Goal: Task Accomplishment & Management: Use online tool/utility

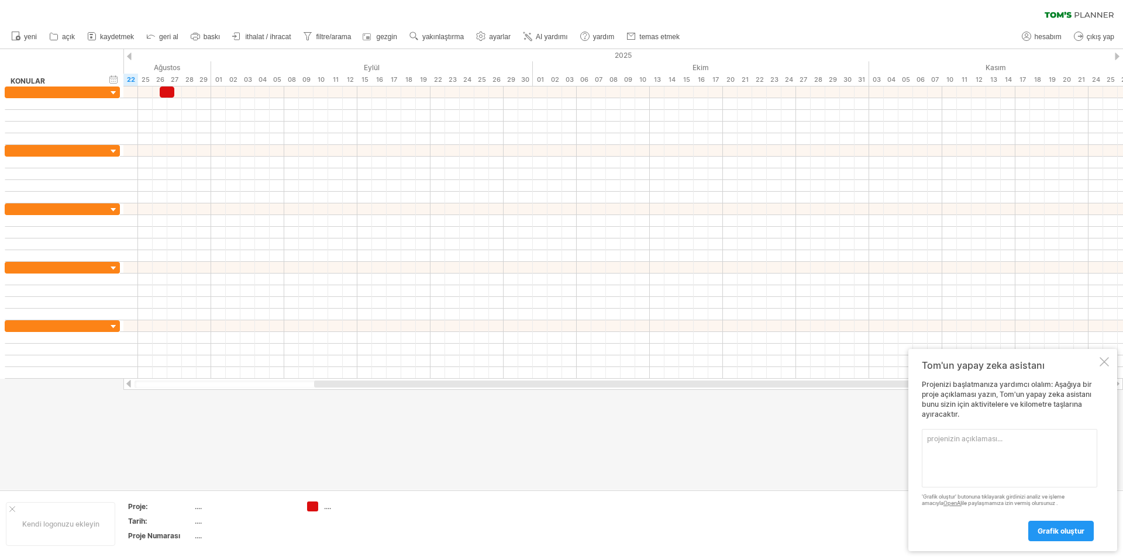
type textarea "k"
type textarea "KAYRA 2026 YKS PROGRAM"
click at [820, 457] on div at bounding box center [561, 269] width 1123 height 441
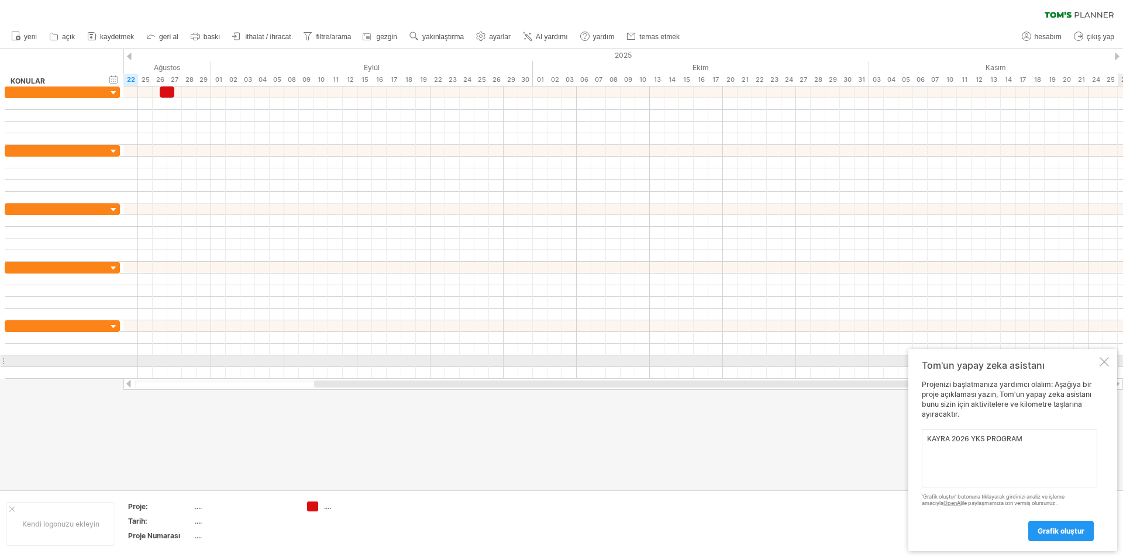
click at [1106, 357] on div at bounding box center [1103, 361] width 9 height 9
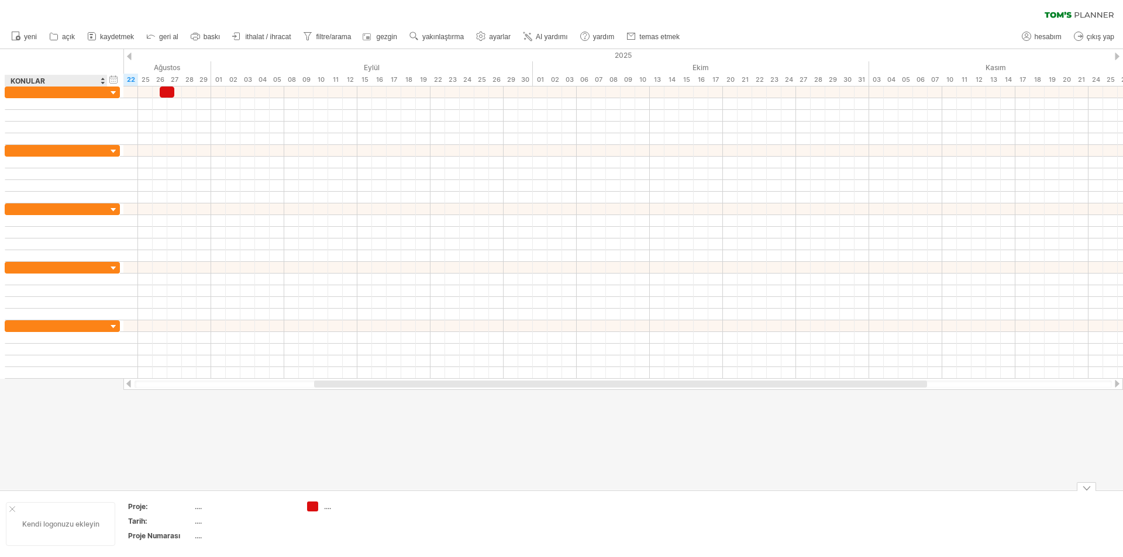
click at [12, 507] on div at bounding box center [12, 509] width 6 height 6
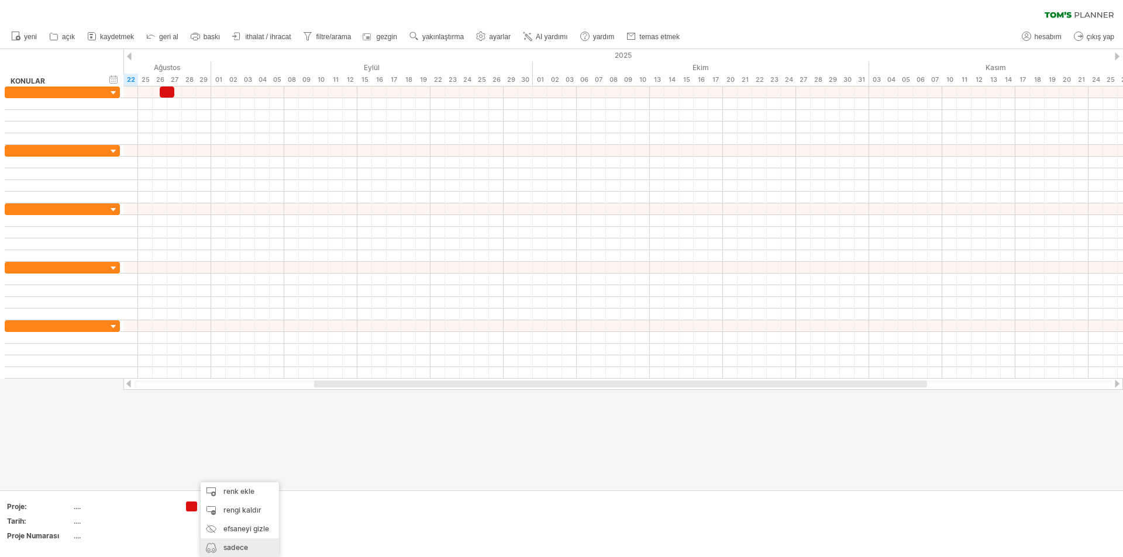
click at [232, 544] on font "sadece göster" at bounding box center [235, 556] width 25 height 27
type input "**********"
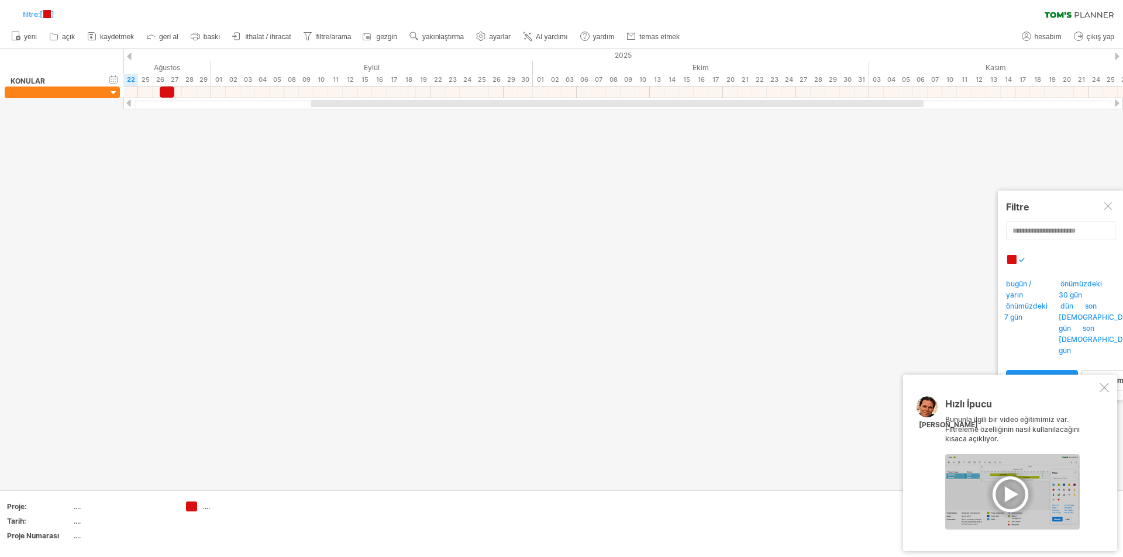
click at [191, 508] on div "[DOMAIN_NAME] adresine ulaşmaya çalışıyorum Tekrar bağlandım... %0 filtre: [ ] …" at bounding box center [561, 278] width 1123 height 557
click at [235, 549] on font "hepsini göster" at bounding box center [243, 547] width 46 height 9
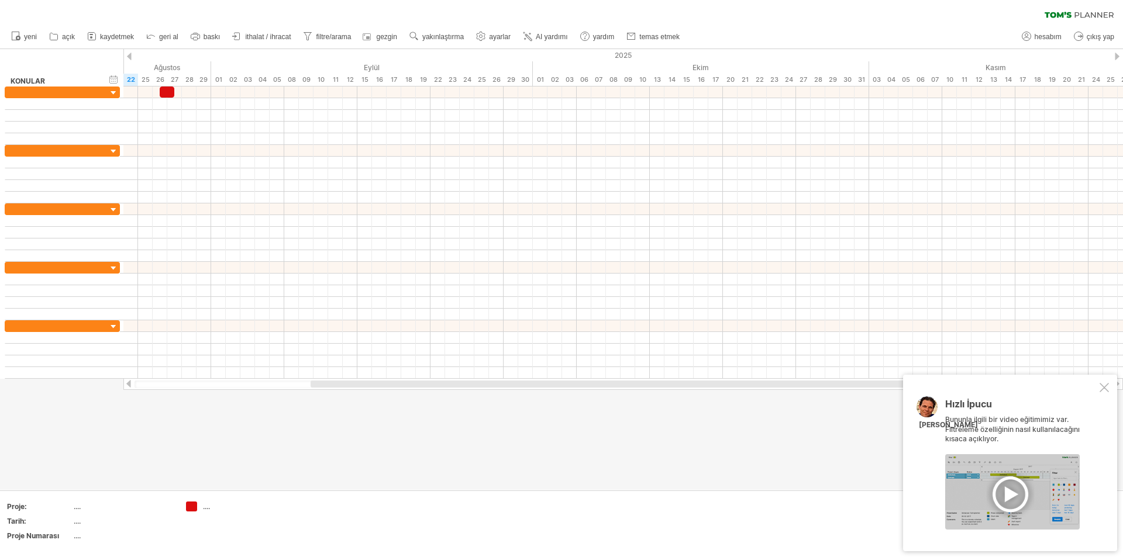
click at [181, 530] on td "...." at bounding box center [226, 524] width 92 height 45
click at [1107, 386] on div at bounding box center [1103, 387] width 9 height 9
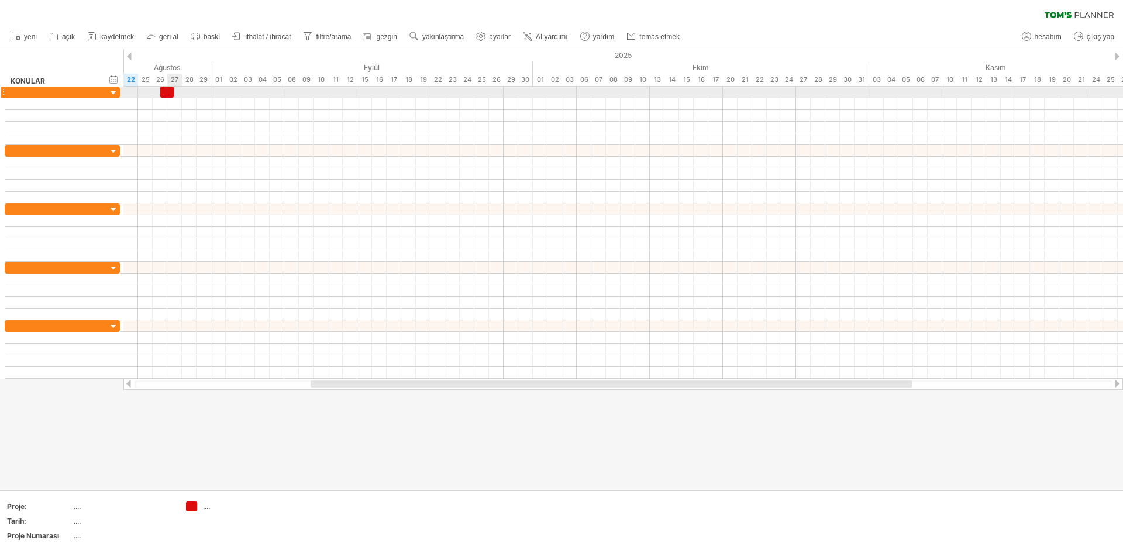
click at [168, 90] on div at bounding box center [167, 92] width 15 height 11
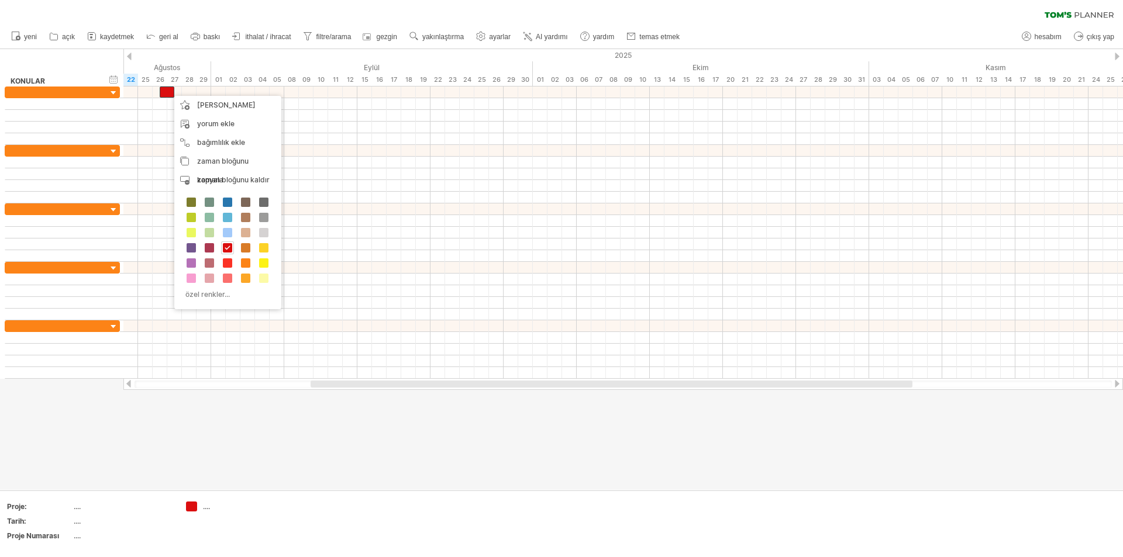
click at [261, 446] on div at bounding box center [561, 269] width 1123 height 441
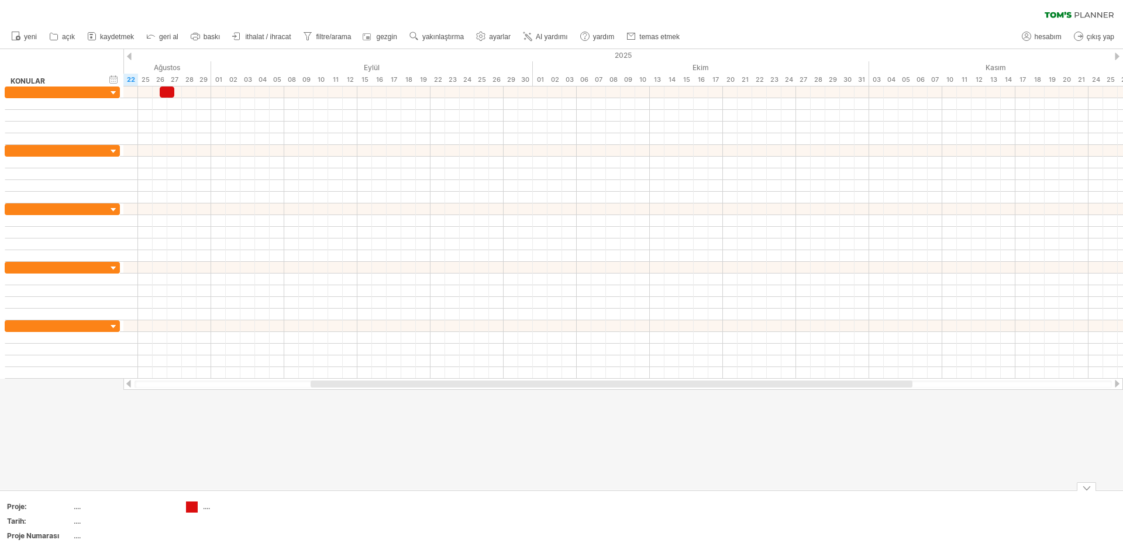
click at [193, 506] on div "[DOMAIN_NAME] adresine ulaşmaya çalışıyorum Tekrar bağlandım... %0 filtre: [ ] …" at bounding box center [561, 278] width 1123 height 557
drag, startPoint x: 210, startPoint y: 508, endPoint x: 191, endPoint y: 512, distance: 19.7
click at [191, 512] on td "...." at bounding box center [226, 524] width 92 height 45
click at [195, 509] on div "[DOMAIN_NAME] adresine ulaşmaya çalışıyorum Tekrar bağlandım... %0 filtre: [ ] …" at bounding box center [561, 278] width 1123 height 557
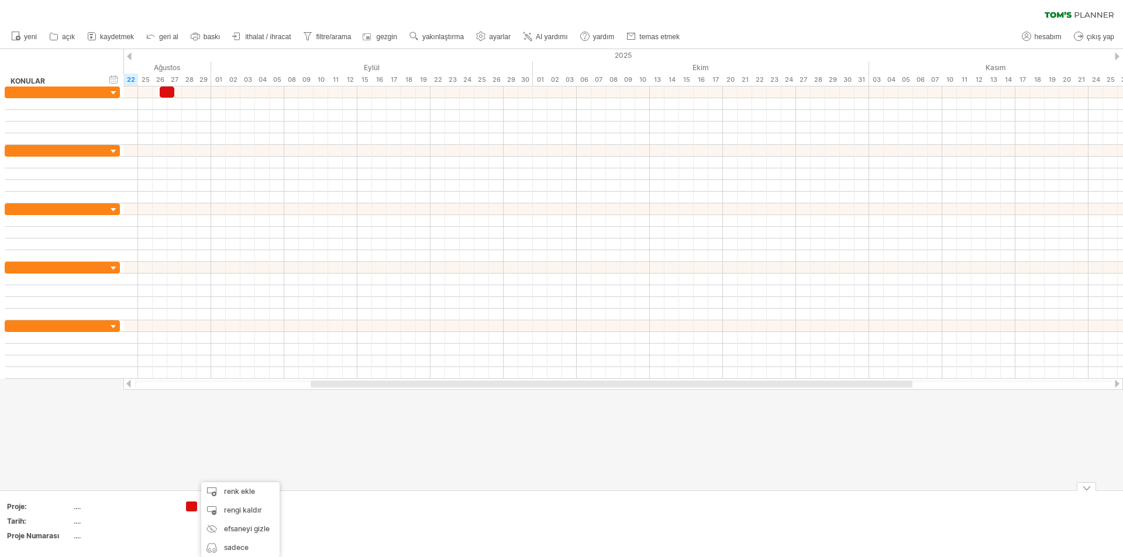
click at [311, 522] on td at bounding box center [318, 524] width 92 height 45
click at [207, 509] on font "...." at bounding box center [206, 506] width 7 height 9
click at [200, 521] on td "...." at bounding box center [226, 524] width 92 height 45
click at [193, 502] on div "[DOMAIN_NAME] adresine ulaşmaya çalışıyorum Tekrar bağlandım... %0 filtre: [ ] …" at bounding box center [561, 278] width 1123 height 557
click at [261, 514] on td "...." at bounding box center [226, 524] width 92 height 45
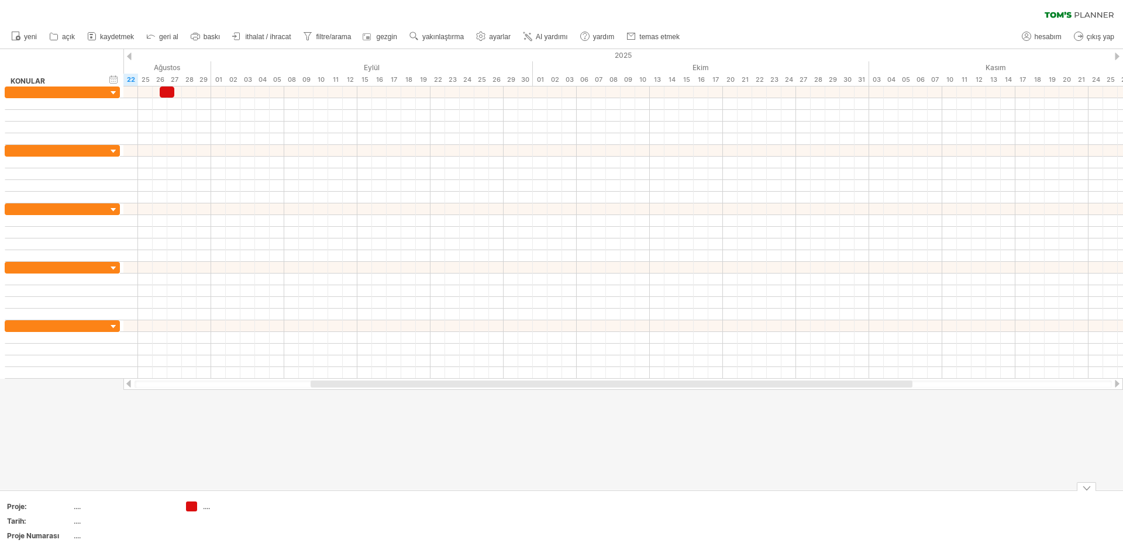
click at [194, 505] on div "[DOMAIN_NAME] adresine ulaşmaya çalışıyorum Tekrar bağlandım... %0 filtre: [ ] …" at bounding box center [561, 278] width 1123 height 557
click at [187, 532] on td "...." at bounding box center [226, 524] width 92 height 45
click at [208, 507] on font "...." at bounding box center [206, 506] width 7 height 9
click at [77, 509] on font "...." at bounding box center [77, 506] width 7 height 9
click at [22, 507] on font "Proje:" at bounding box center [17, 506] width 20 height 9
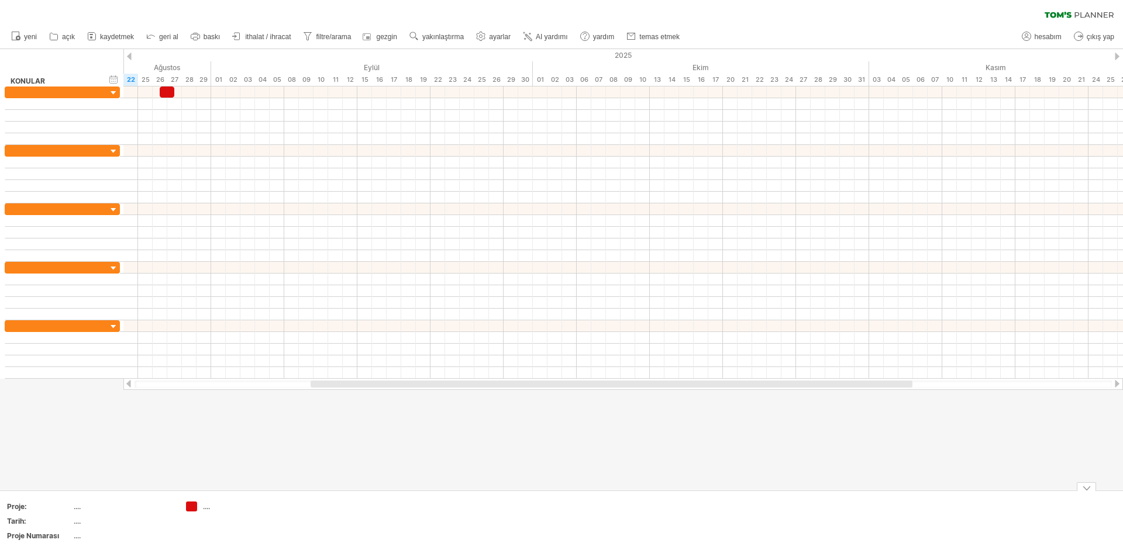
click at [184, 531] on td "...." at bounding box center [226, 524] width 92 height 45
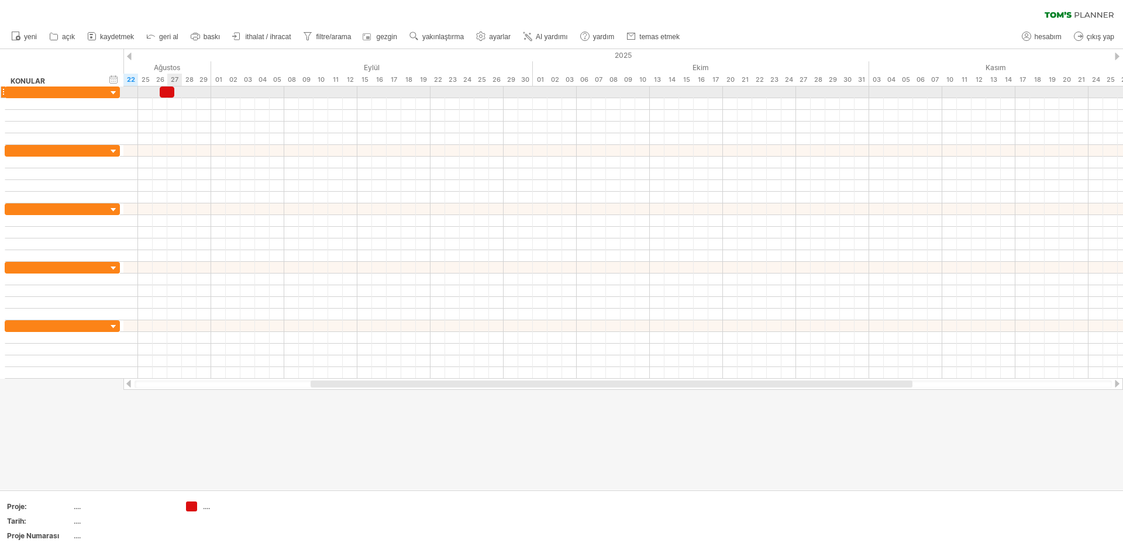
click at [169, 93] on div at bounding box center [167, 92] width 15 height 11
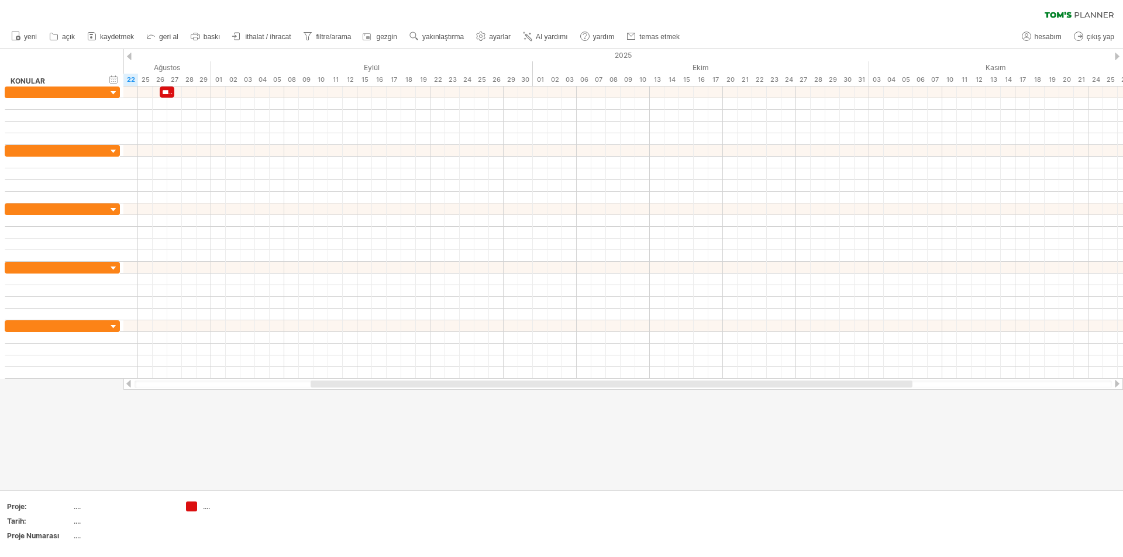
click at [278, 417] on div at bounding box center [561, 269] width 1123 height 441
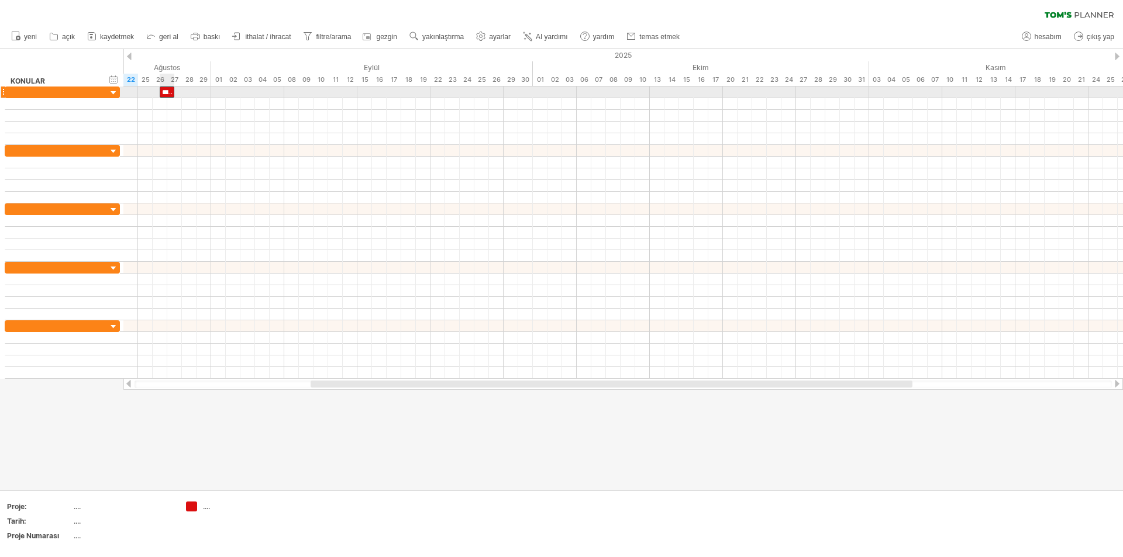
click at [170, 94] on font "*****" at bounding box center [168, 92] width 13 height 7
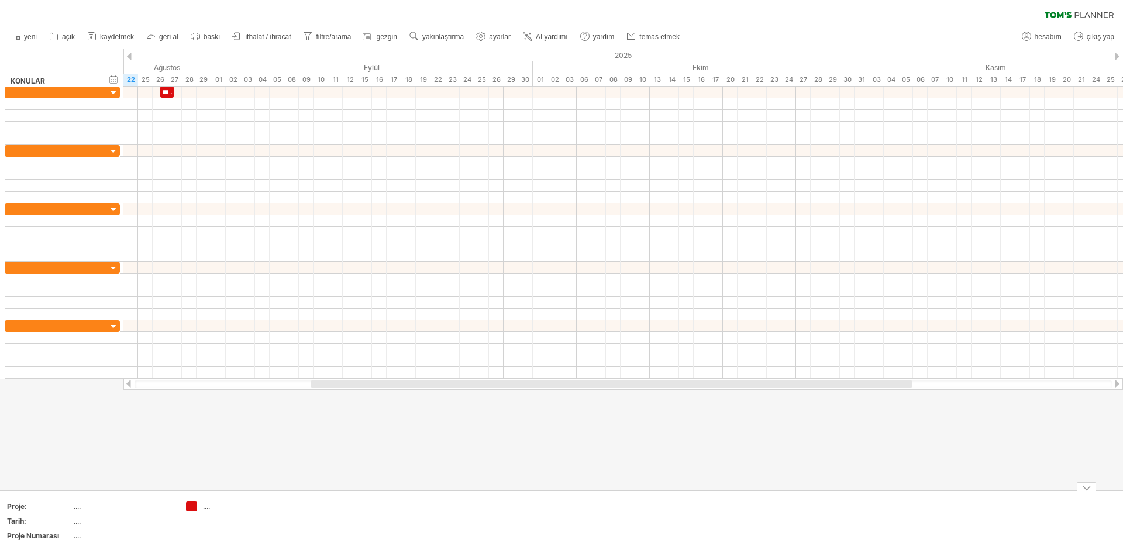
click at [251, 471] on div at bounding box center [561, 269] width 1123 height 441
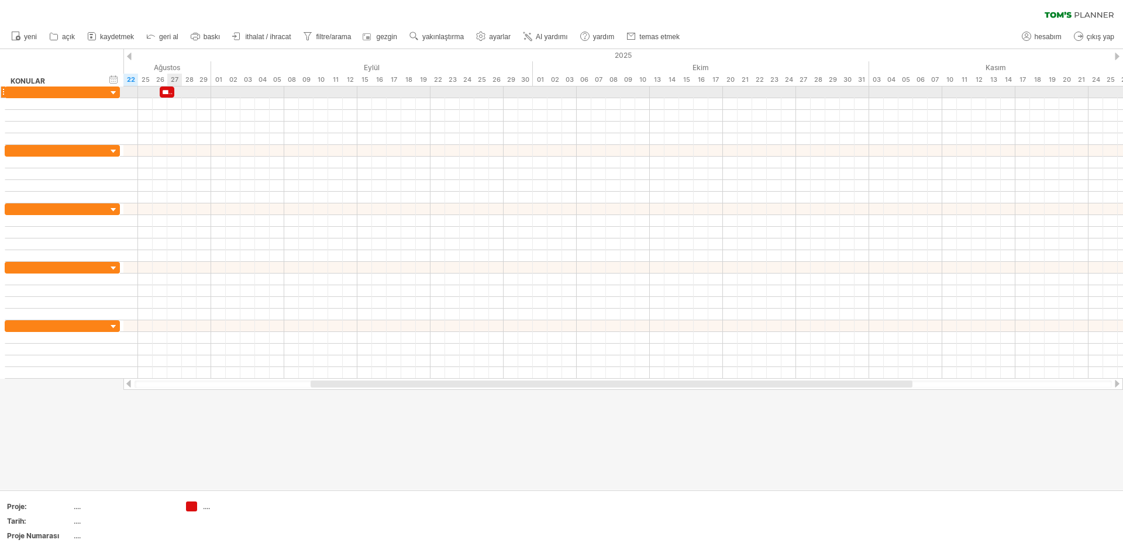
click at [170, 93] on font "*****" at bounding box center [168, 92] width 13 height 7
click at [164, 91] on font "*****" at bounding box center [168, 92] width 13 height 7
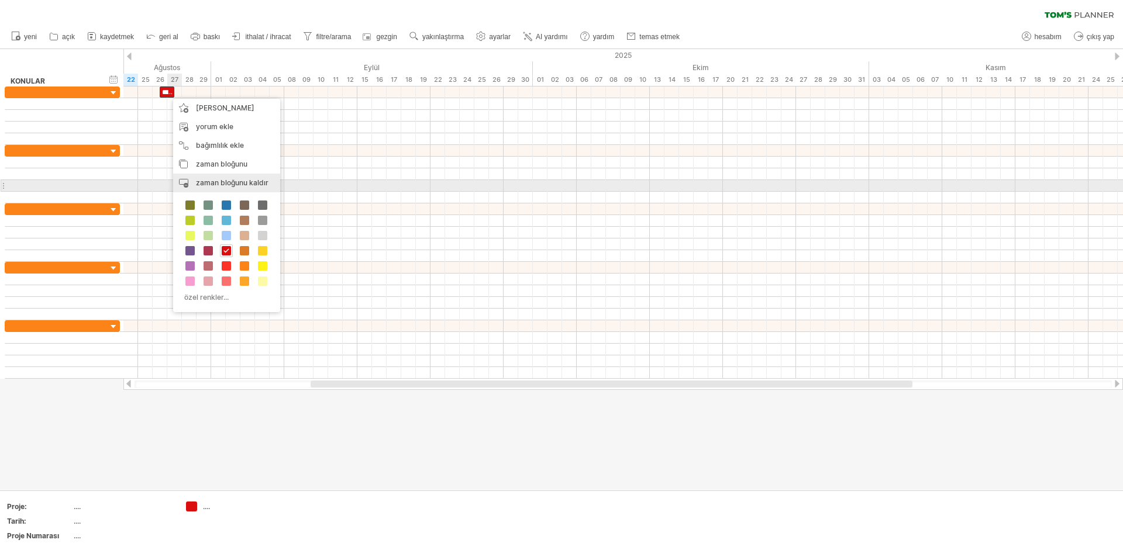
click at [223, 185] on font "zaman bloğunu kaldır" at bounding box center [232, 182] width 73 height 9
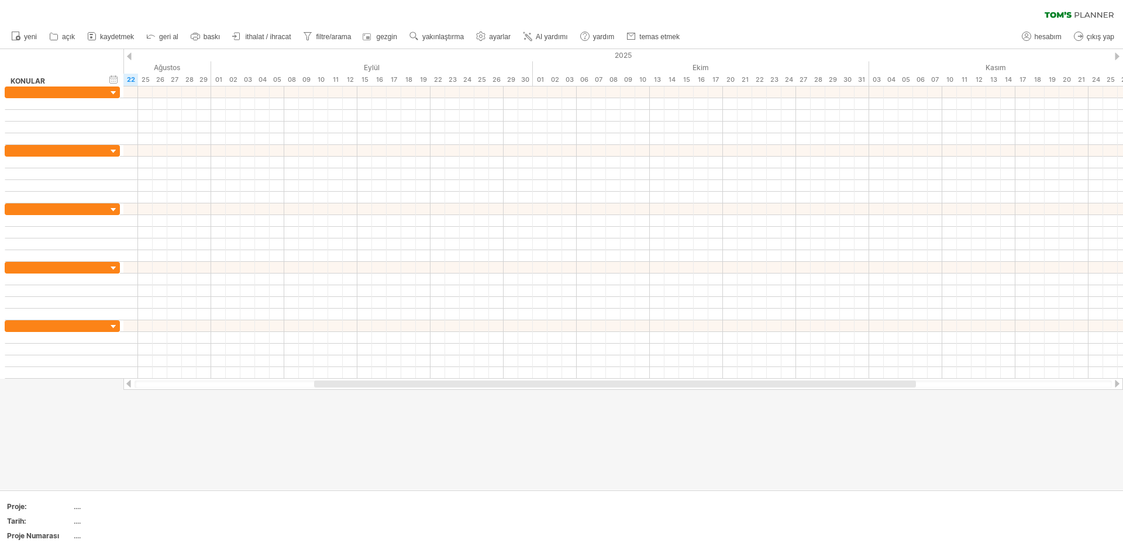
click at [277, 472] on div at bounding box center [561, 269] width 1123 height 441
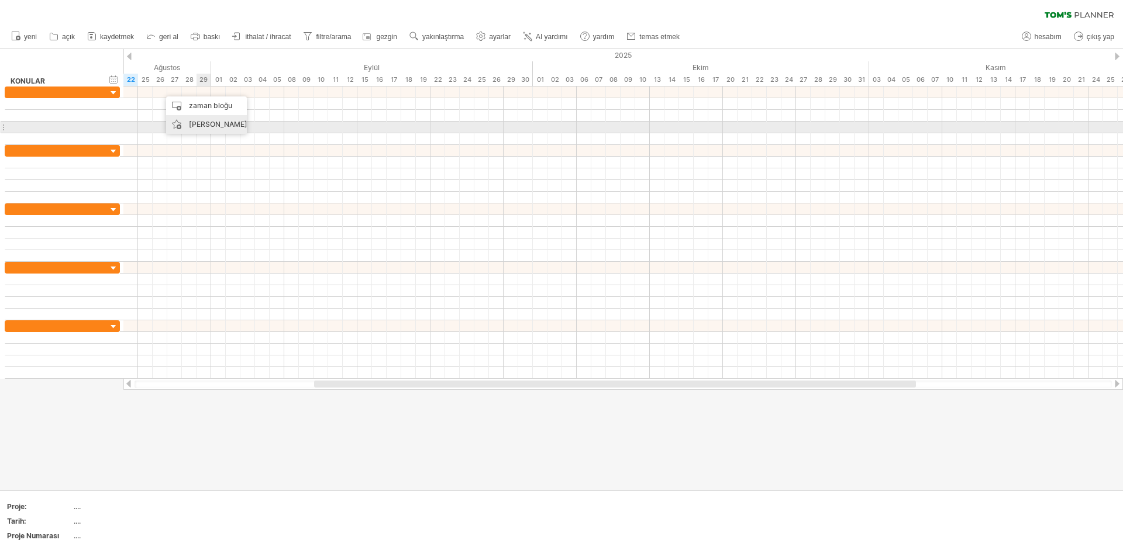
click at [202, 126] on font "[PERSON_NAME]" at bounding box center [218, 124] width 58 height 9
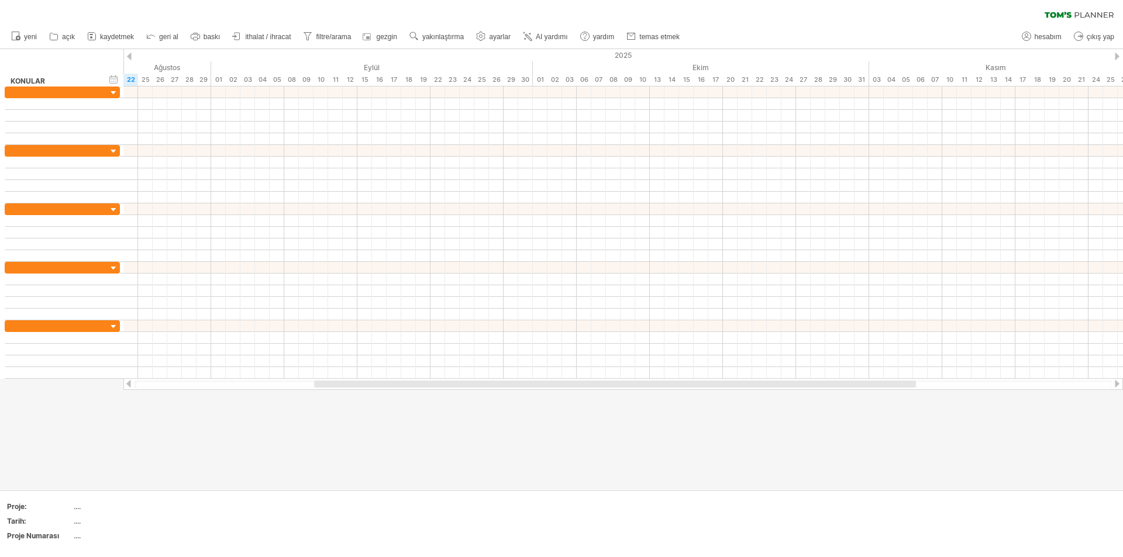
click at [301, 429] on div at bounding box center [561, 269] width 1123 height 441
click at [157, 77] on font "26" at bounding box center [160, 79] width 8 height 8
click at [225, 448] on div at bounding box center [561, 269] width 1123 height 441
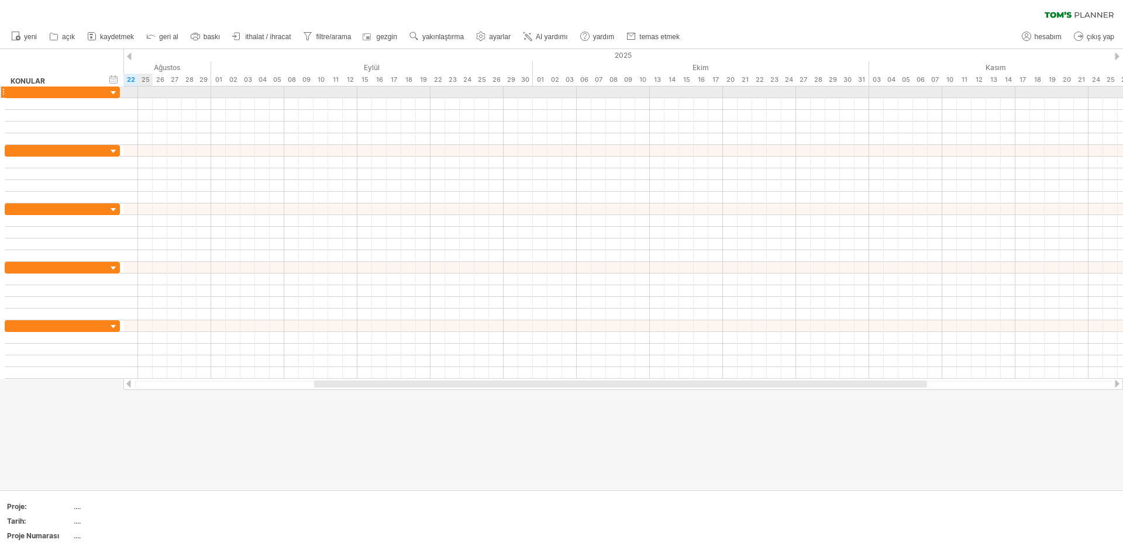
click at [143, 94] on div at bounding box center [622, 93] width 999 height 12
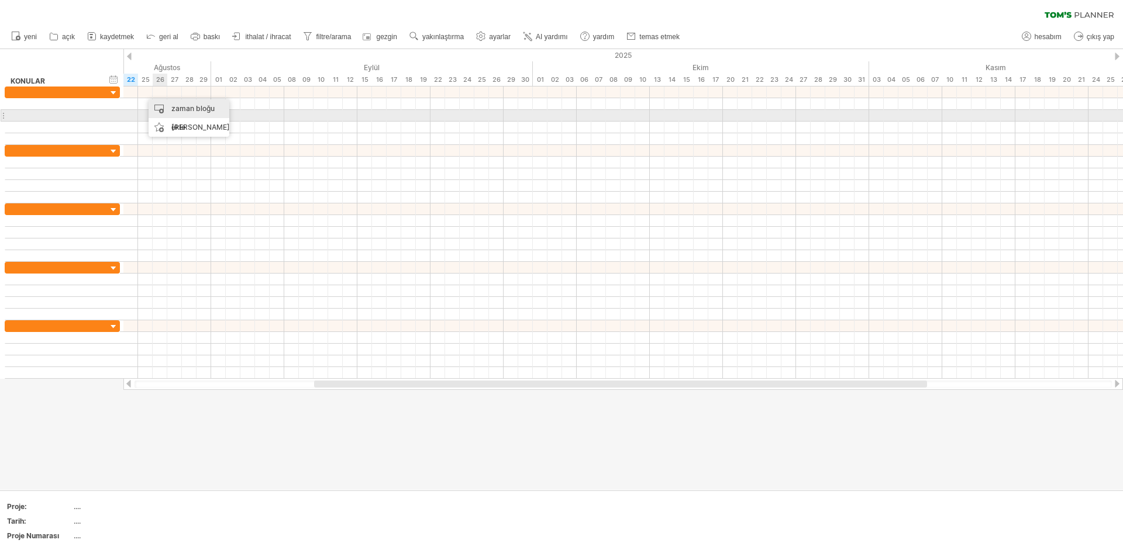
click at [187, 111] on font "zaman bloğu ekle" at bounding box center [192, 117] width 43 height 27
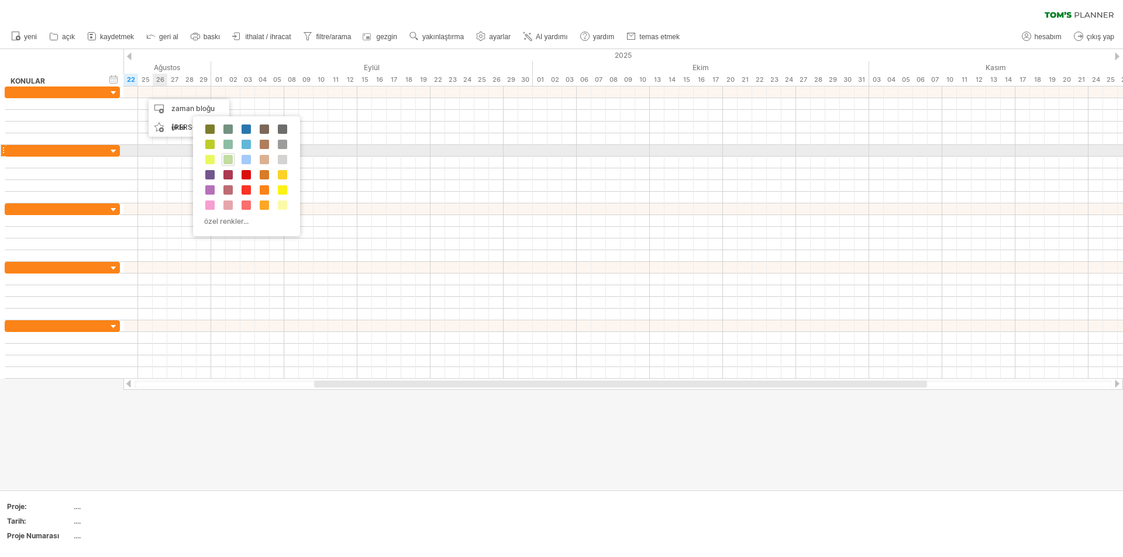
click at [229, 156] on span at bounding box center [227, 159] width 9 height 9
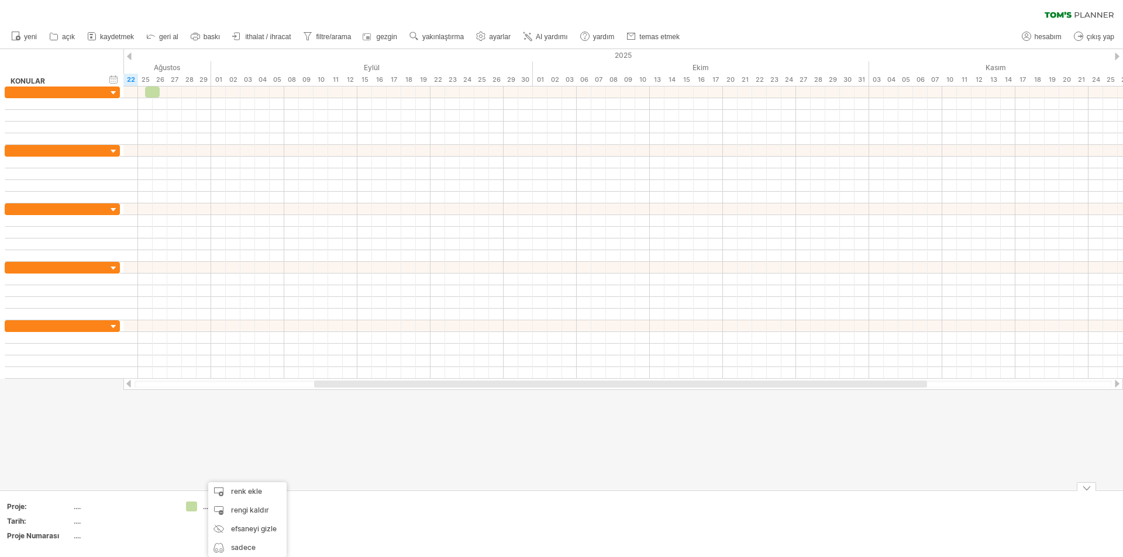
click at [194, 508] on div "[DOMAIN_NAME] adresine ulaşmaya çalışıyorum Tekrar bağlandım... %0 filtre: [ ] …" at bounding box center [561, 278] width 1123 height 557
click at [208, 510] on font "...." at bounding box center [206, 506] width 7 height 9
click at [493, 41] on link "ayarlar" at bounding box center [493, 36] width 41 height 15
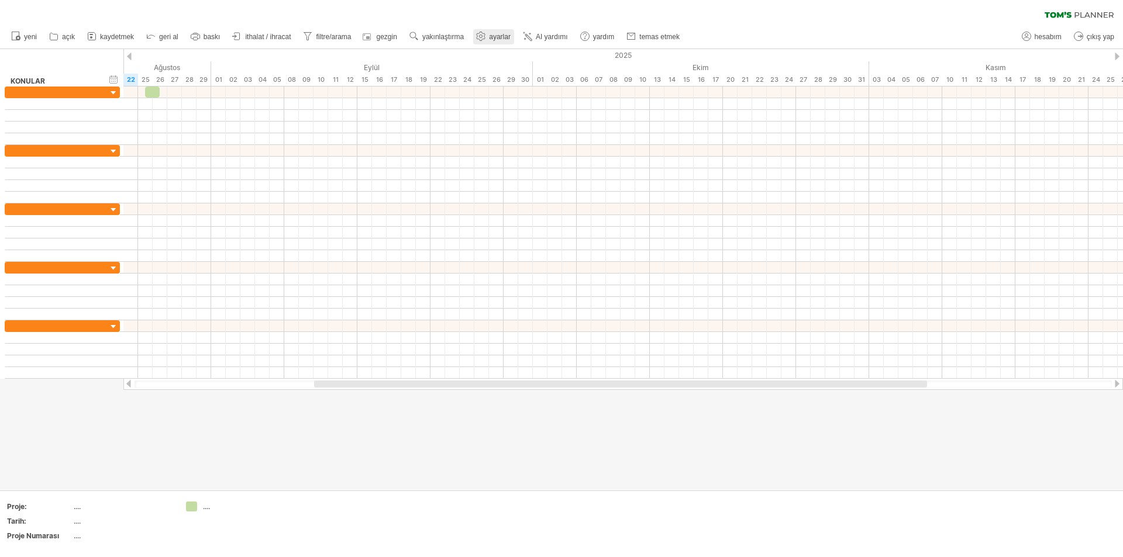
select select "*"
select select "**"
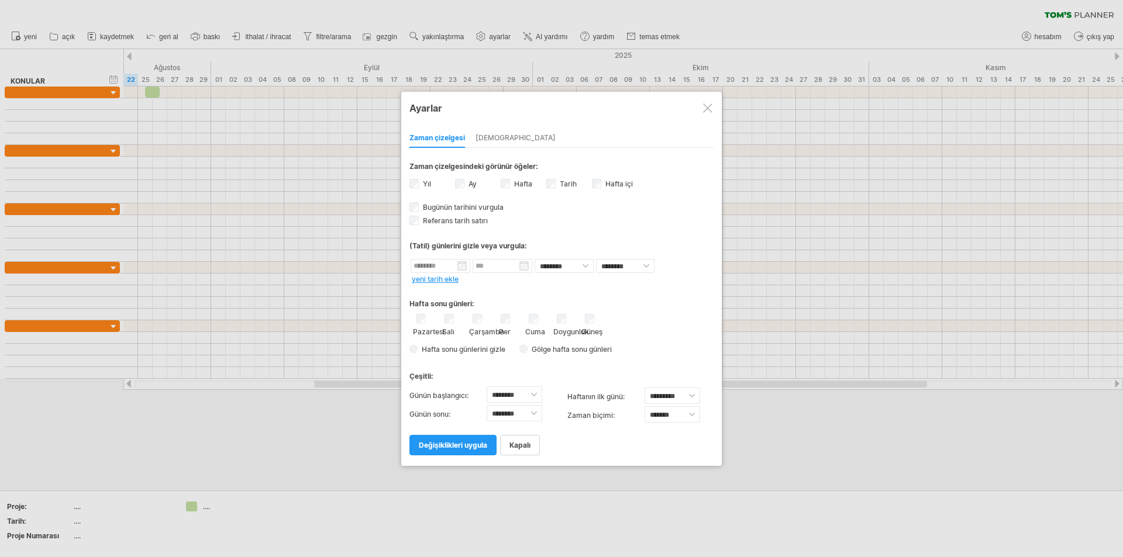
click at [516, 184] on font "Hafta" at bounding box center [523, 184] width 18 height 9
click at [462, 266] on input "text" at bounding box center [440, 266] width 60 height 14
click at [556, 287] on div "Hafta sonu günleri: [GEOGRAPHIC_DATA] [GEOGRAPHIC_DATA] [GEOGRAPHIC_DATA] Per […" at bounding box center [561, 321] width 304 height 73
click at [442, 446] on font "değişiklikleri uygula" at bounding box center [453, 445] width 68 height 9
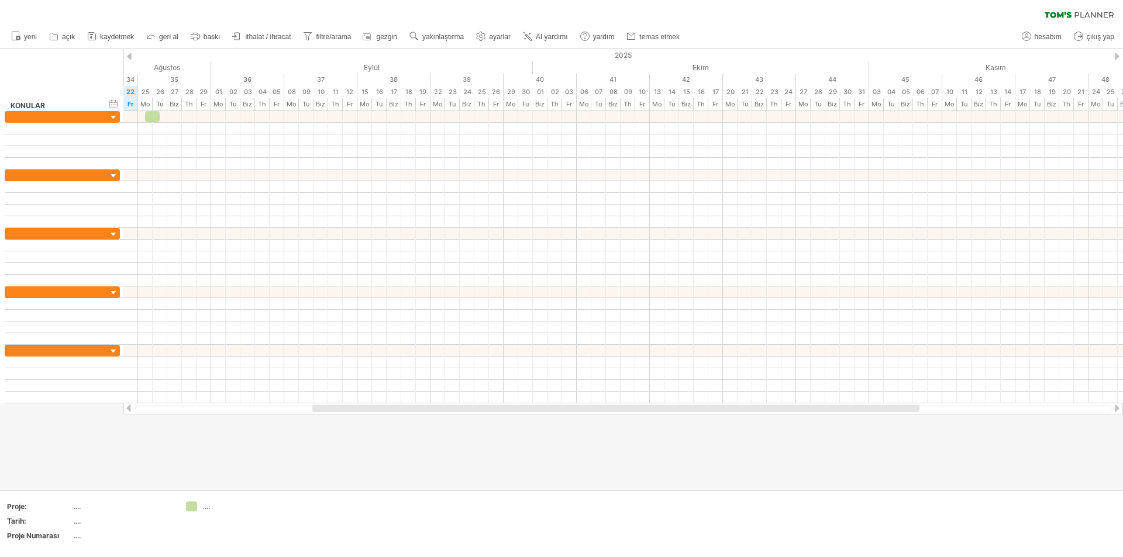
click at [432, 462] on div at bounding box center [561, 269] width 1123 height 441
click at [495, 37] on font "ayarlar" at bounding box center [500, 37] width 22 height 8
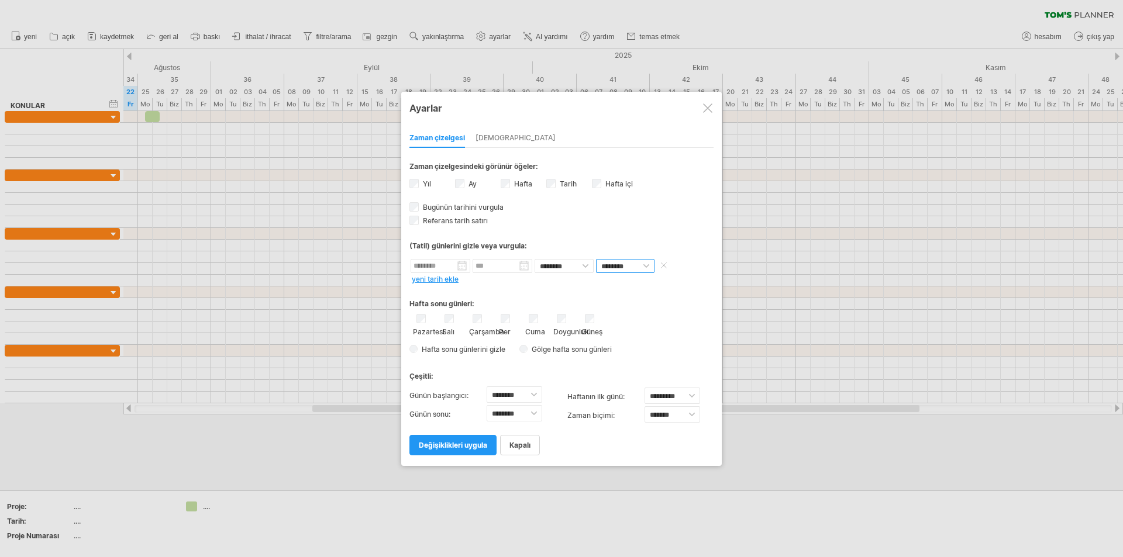
click at [645, 264] on select "******** ****" at bounding box center [625, 266] width 58 height 14
select select "*"
click at [596, 259] on select "******** ****" at bounding box center [625, 266] width 58 height 14
click at [582, 266] on select "******** ******" at bounding box center [563, 266] width 59 height 14
select select "*"
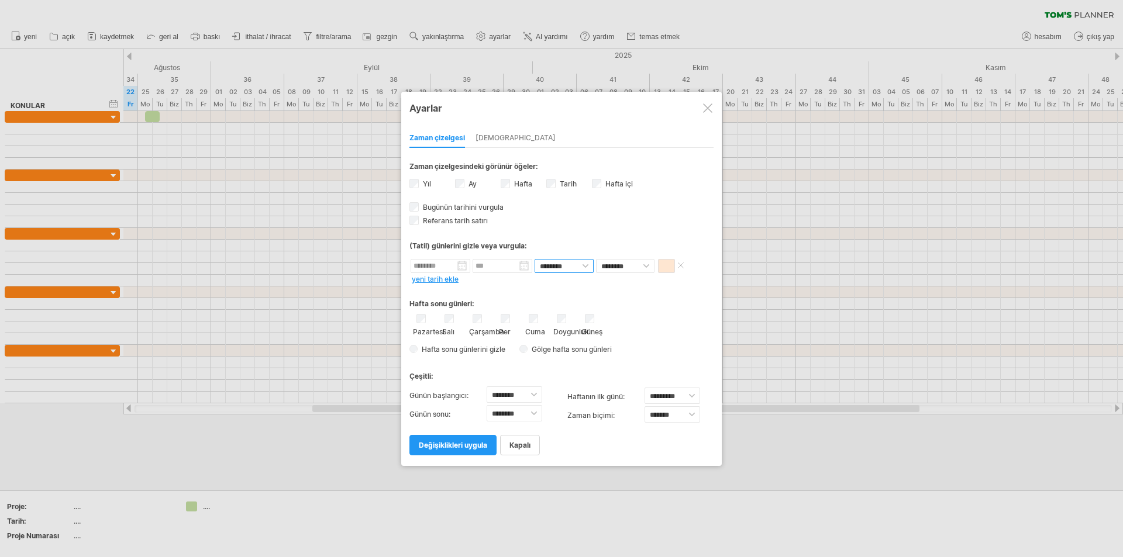
click at [534, 259] on select "******** ******" at bounding box center [563, 266] width 59 height 14
click at [453, 446] on font "değişiklikleri uygula" at bounding box center [453, 445] width 68 height 9
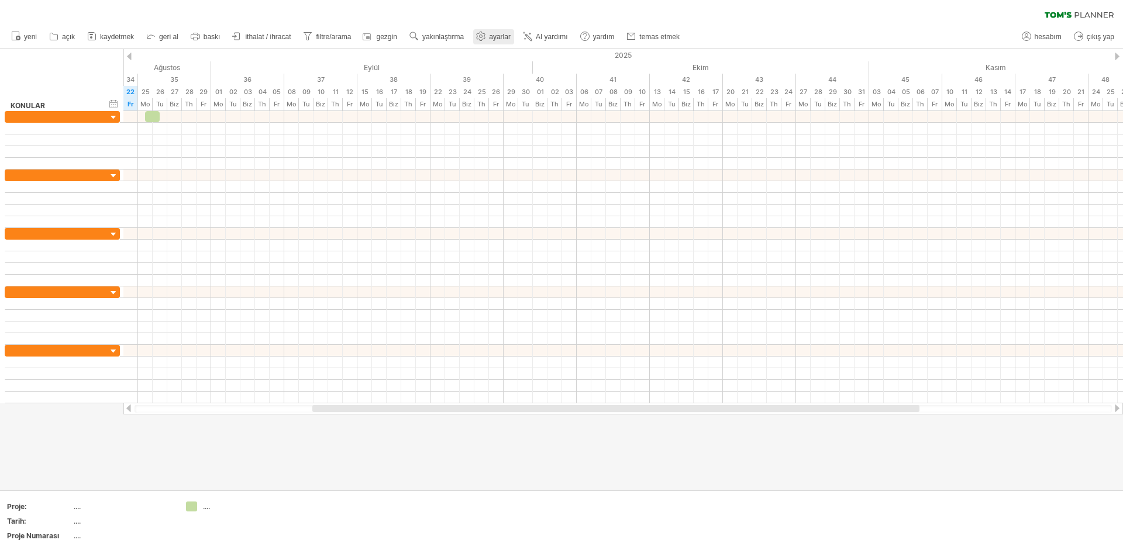
click at [505, 38] on font "ayarlar" at bounding box center [500, 37] width 22 height 8
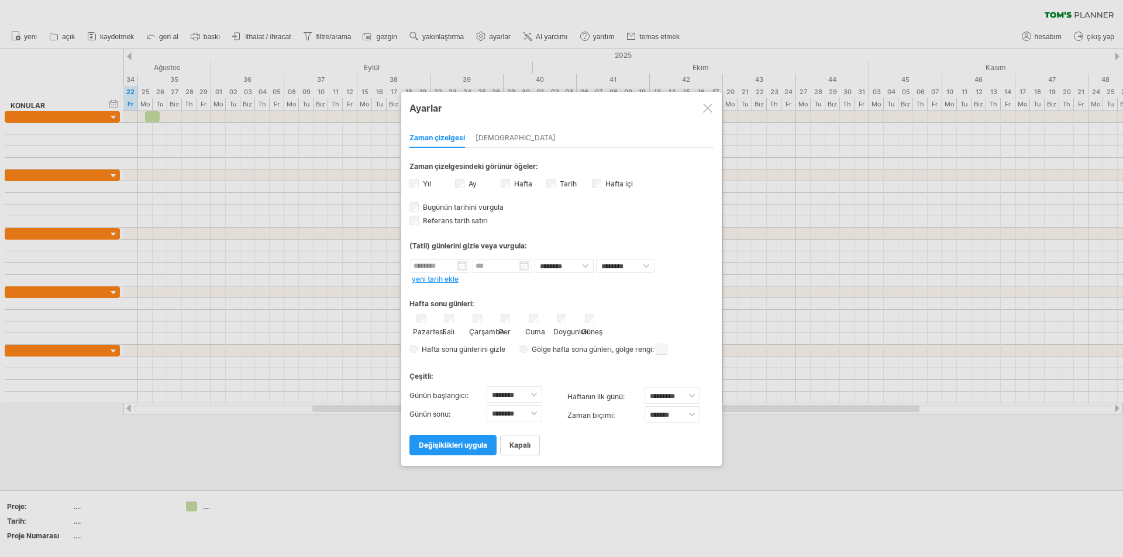
click at [661, 348] on span at bounding box center [661, 349] width 12 height 11
click at [758, 367] on span at bounding box center [756, 366] width 9 height 9
click at [457, 445] on font "değişiklikleri uygula" at bounding box center [453, 445] width 68 height 9
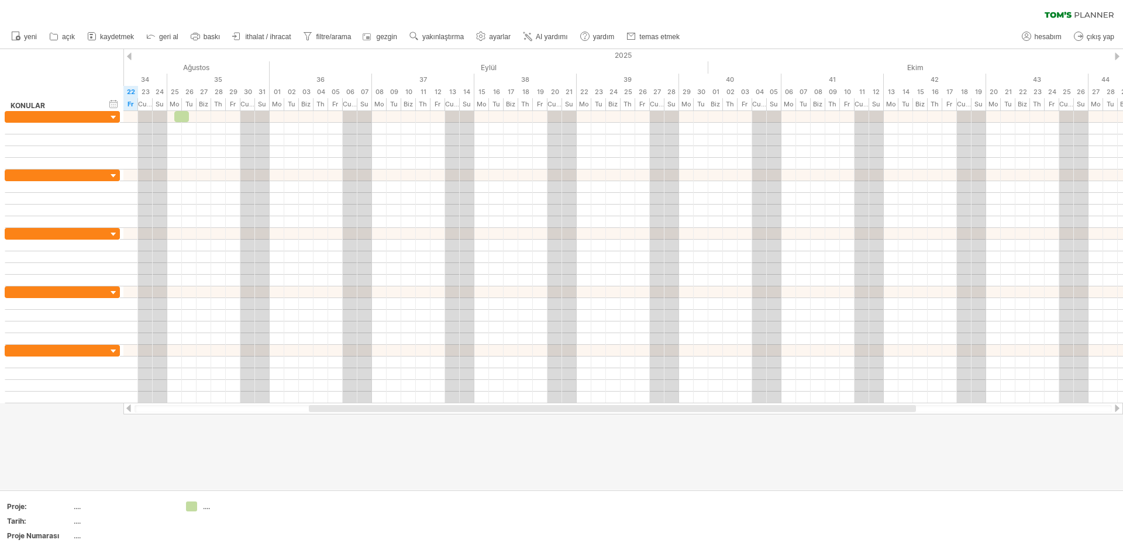
click at [402, 441] on div at bounding box center [561, 269] width 1123 height 441
click at [183, 113] on div at bounding box center [181, 116] width 15 height 11
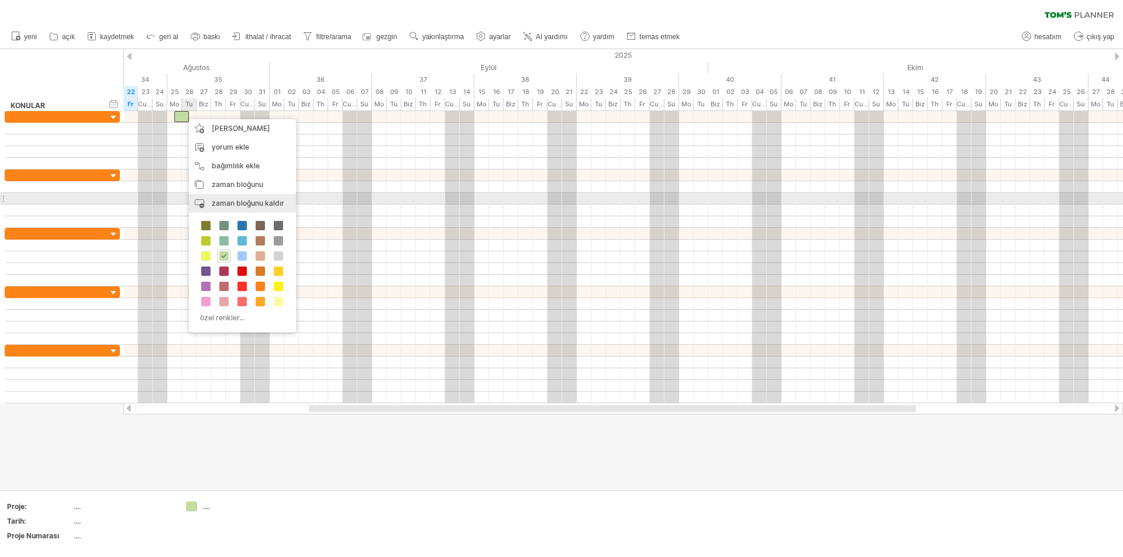
click at [246, 203] on font "zaman bloğunu kaldır" at bounding box center [248, 203] width 73 height 9
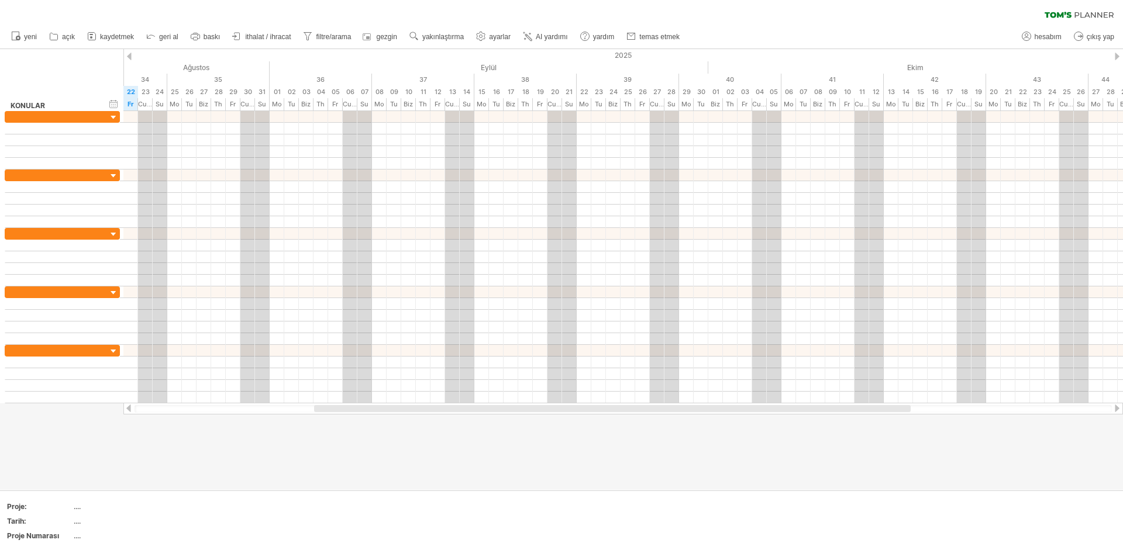
click at [254, 435] on div at bounding box center [561, 269] width 1123 height 441
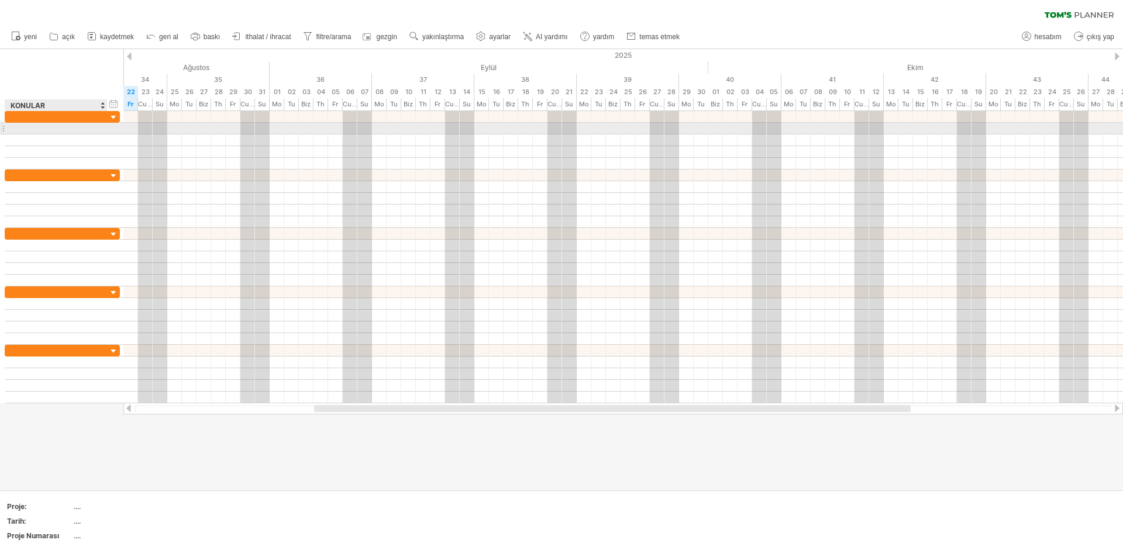
click at [30, 127] on div at bounding box center [56, 128] width 90 height 11
click at [36, 116] on div at bounding box center [56, 116] width 90 height 11
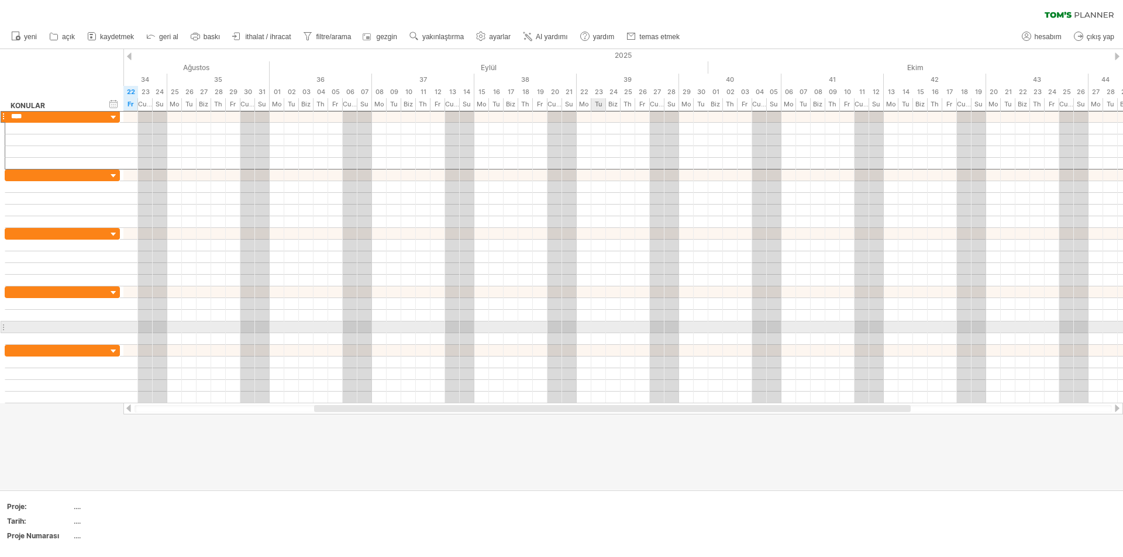
type input "*****"
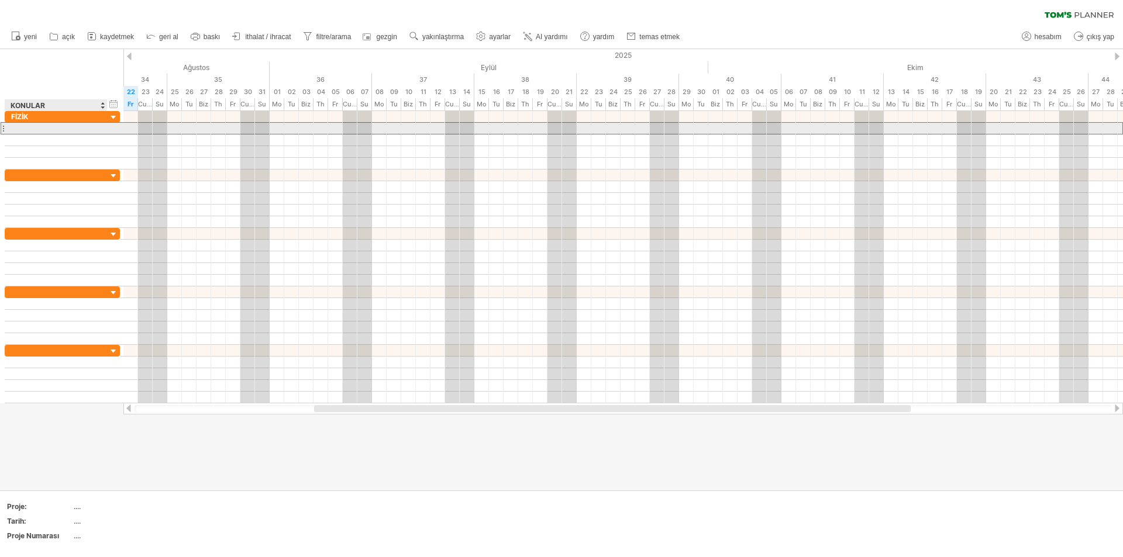
click at [47, 129] on div at bounding box center [56, 128] width 90 height 11
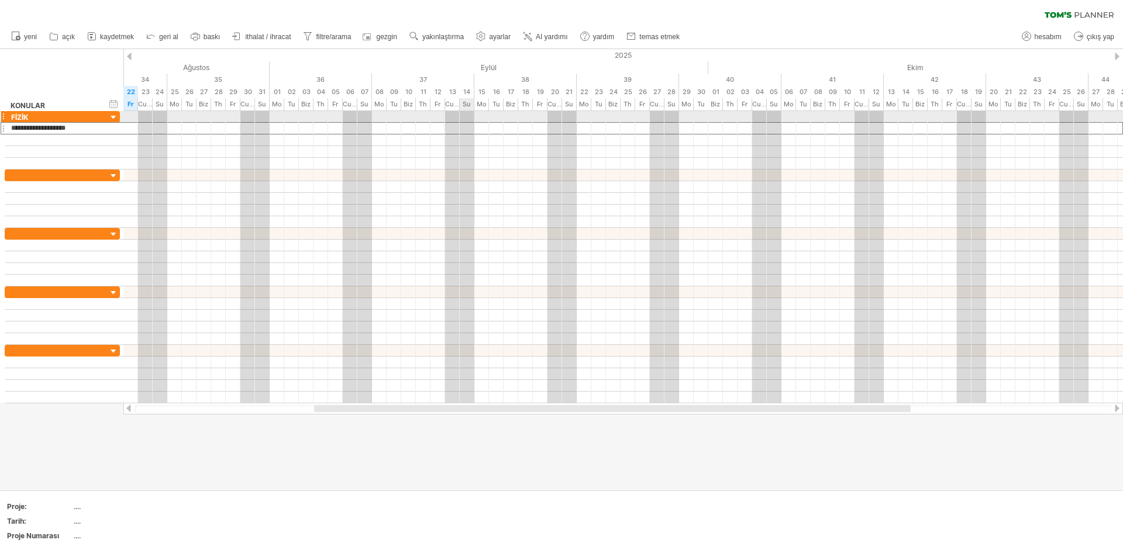
type input "**********"
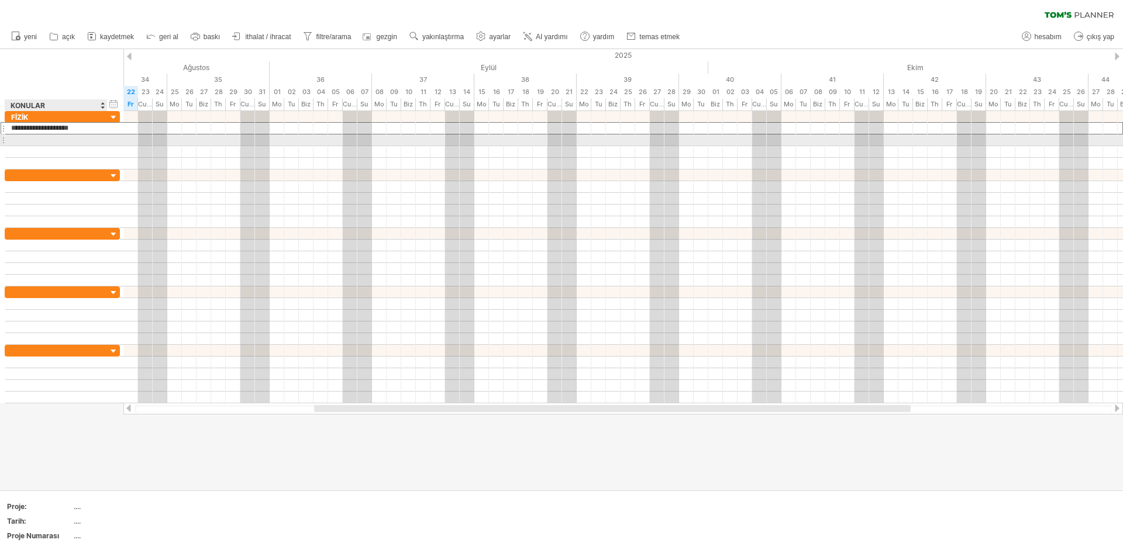
click at [39, 144] on div at bounding box center [56, 139] width 90 height 11
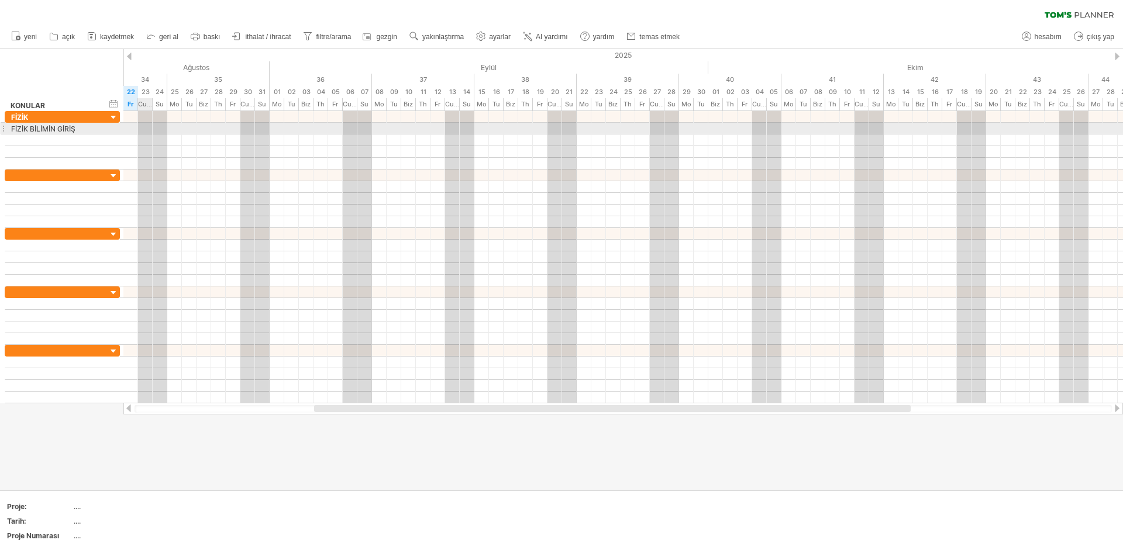
click at [143, 126] on div at bounding box center [622, 129] width 999 height 12
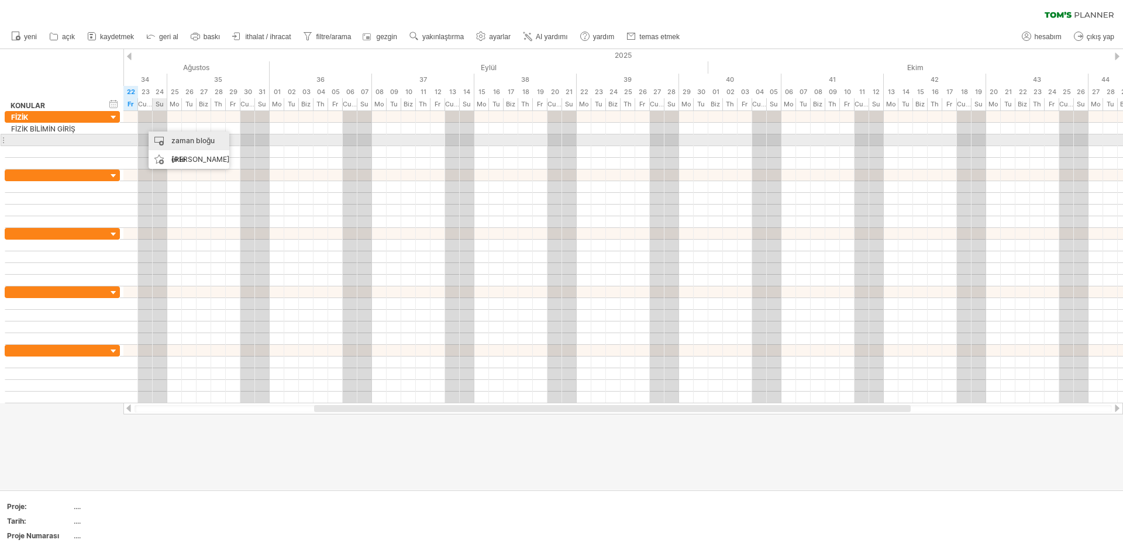
click at [186, 141] on font "zaman bloğu ekle" at bounding box center [192, 149] width 43 height 27
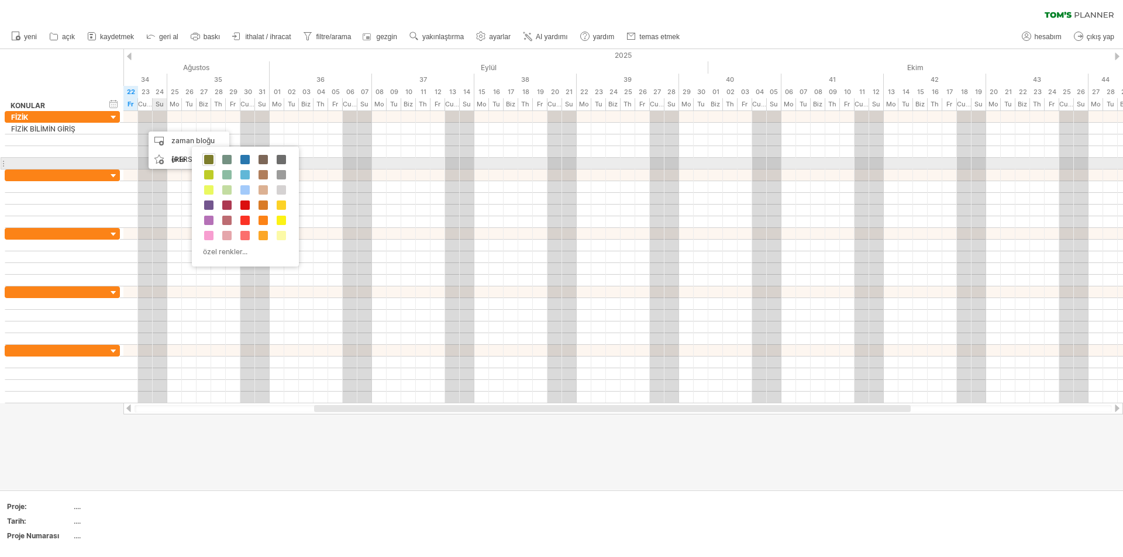
click at [211, 161] on span at bounding box center [208, 159] width 9 height 9
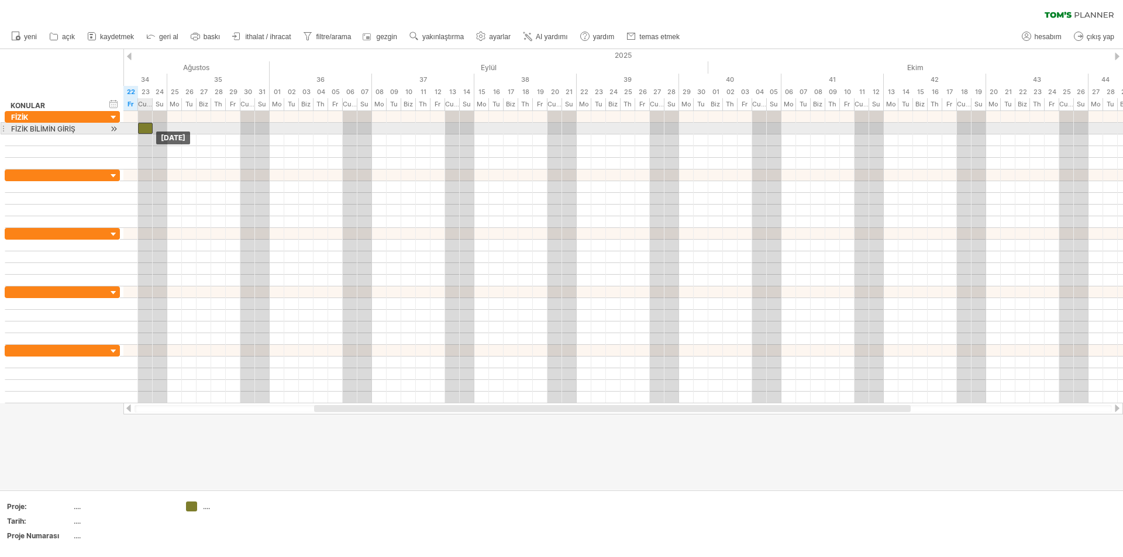
drag, startPoint x: 150, startPoint y: 129, endPoint x: 140, endPoint y: 129, distance: 10.5
click at [140, 129] on div at bounding box center [145, 128] width 15 height 11
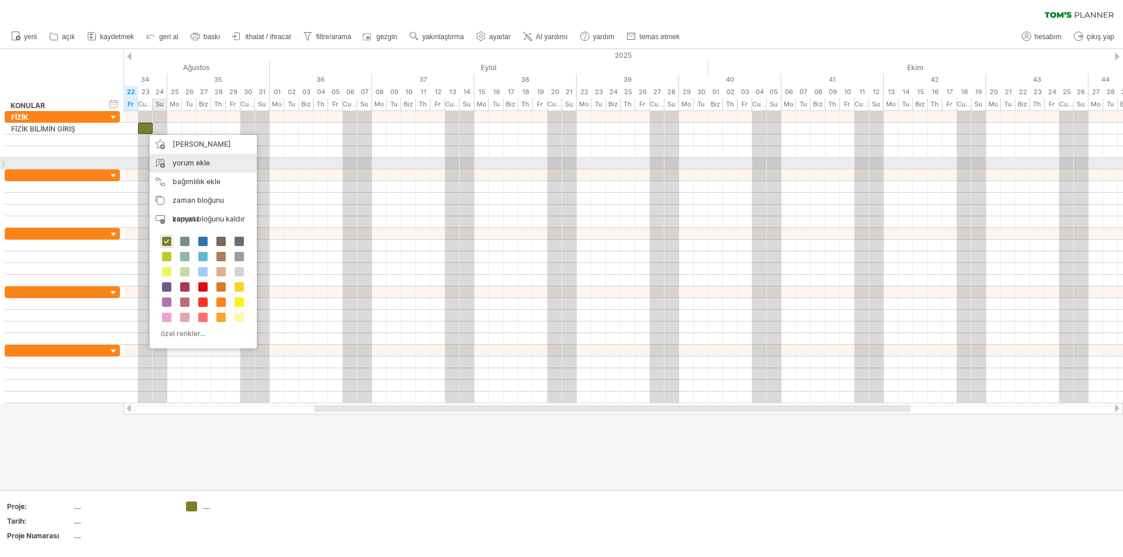
click at [187, 163] on font "yorum ekle" at bounding box center [190, 162] width 37 height 9
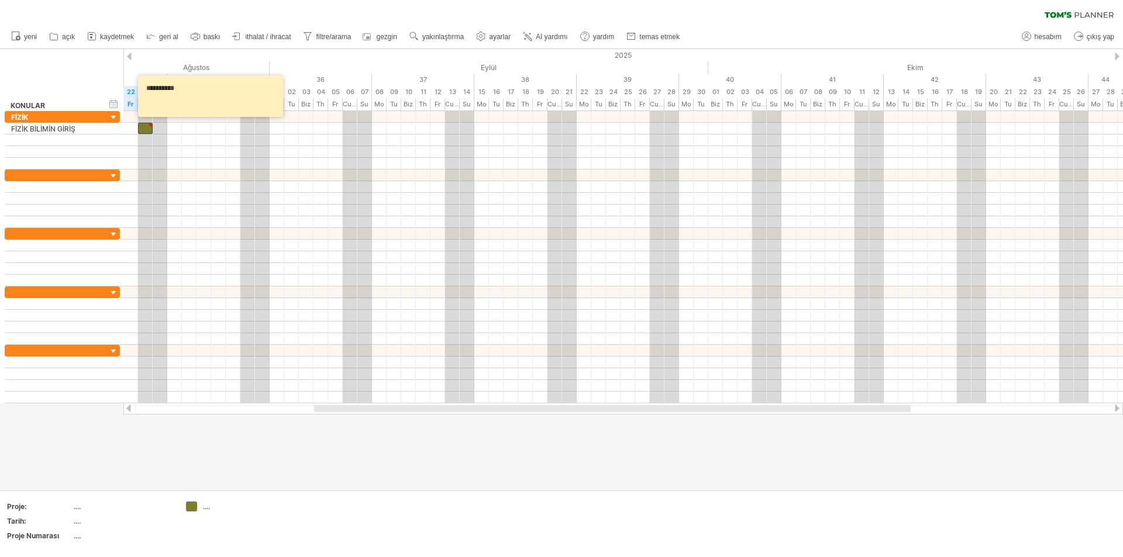
type textarea "**********"
click at [353, 459] on div at bounding box center [561, 269] width 1123 height 441
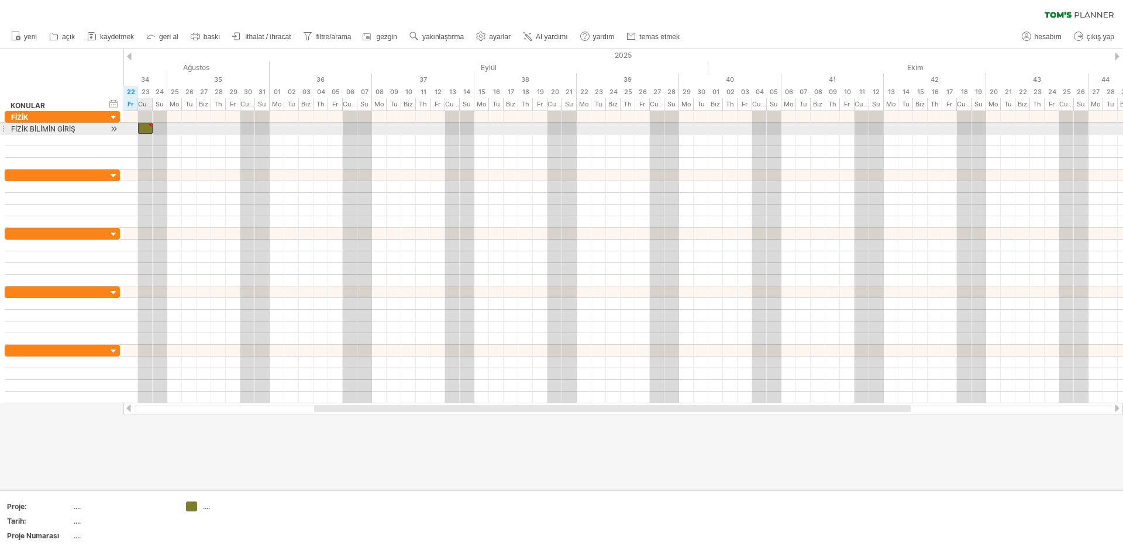
click at [145, 127] on div at bounding box center [145, 128] width 15 height 11
drag, startPoint x: 154, startPoint y: 126, endPoint x: 167, endPoint y: 126, distance: 13.4
click at [167, 126] on span at bounding box center [167, 128] width 5 height 11
click at [162, 126] on div at bounding box center [164, 125] width 5 height 5
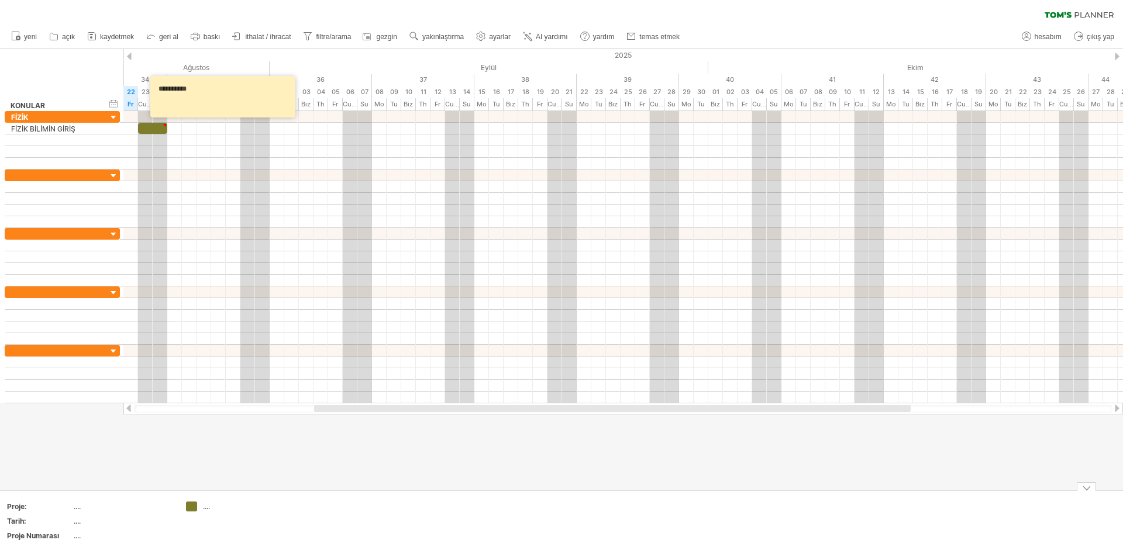
click at [288, 475] on div at bounding box center [561, 269] width 1123 height 441
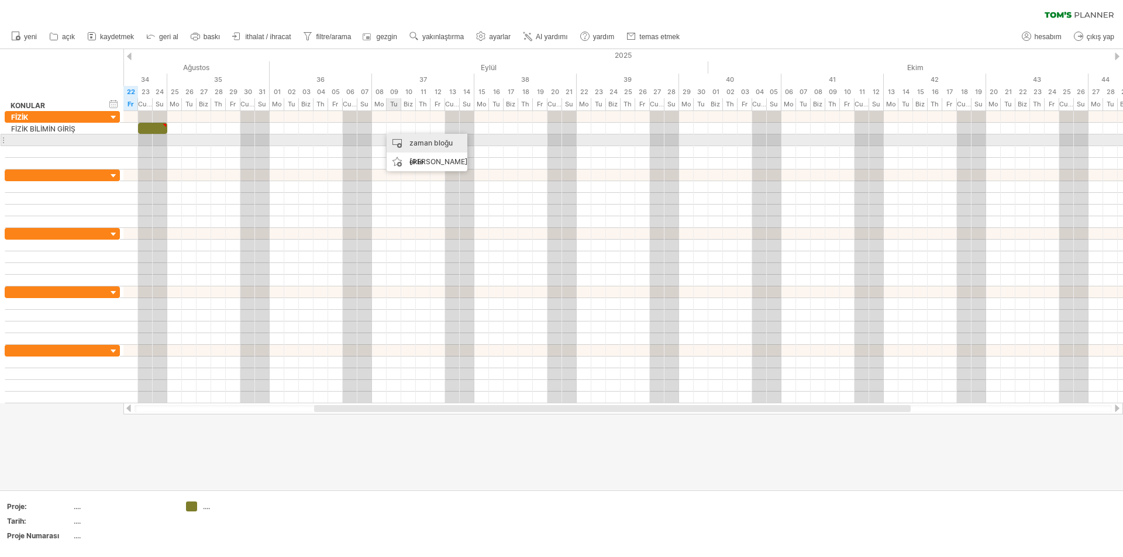
click at [414, 141] on font "zaman bloğu ekle" at bounding box center [430, 152] width 43 height 27
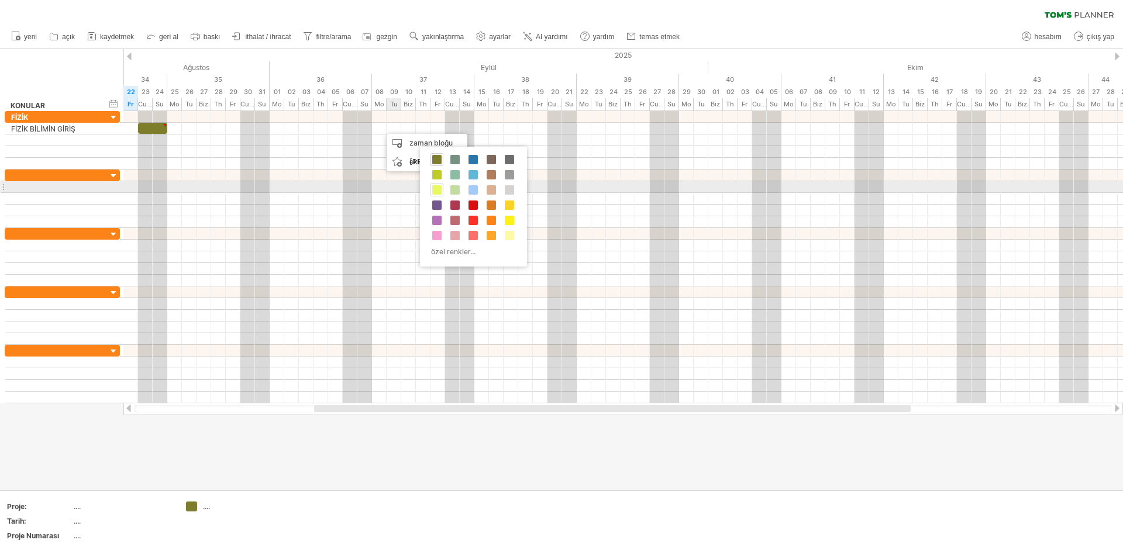
click at [434, 190] on span at bounding box center [436, 189] width 9 height 9
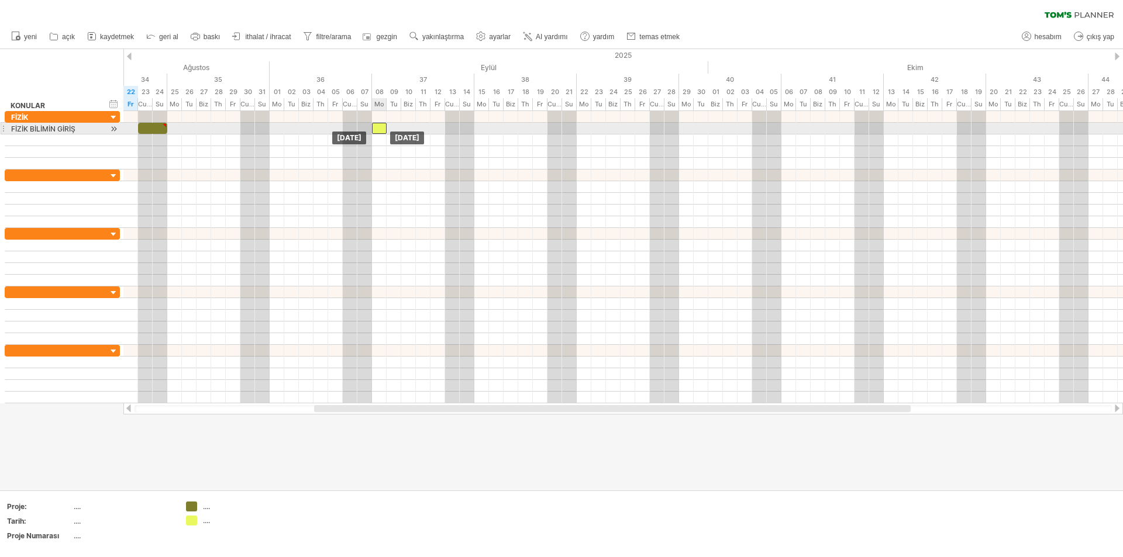
drag, startPoint x: 389, startPoint y: 127, endPoint x: 381, endPoint y: 129, distance: 8.3
click at [381, 129] on div at bounding box center [379, 128] width 15 height 11
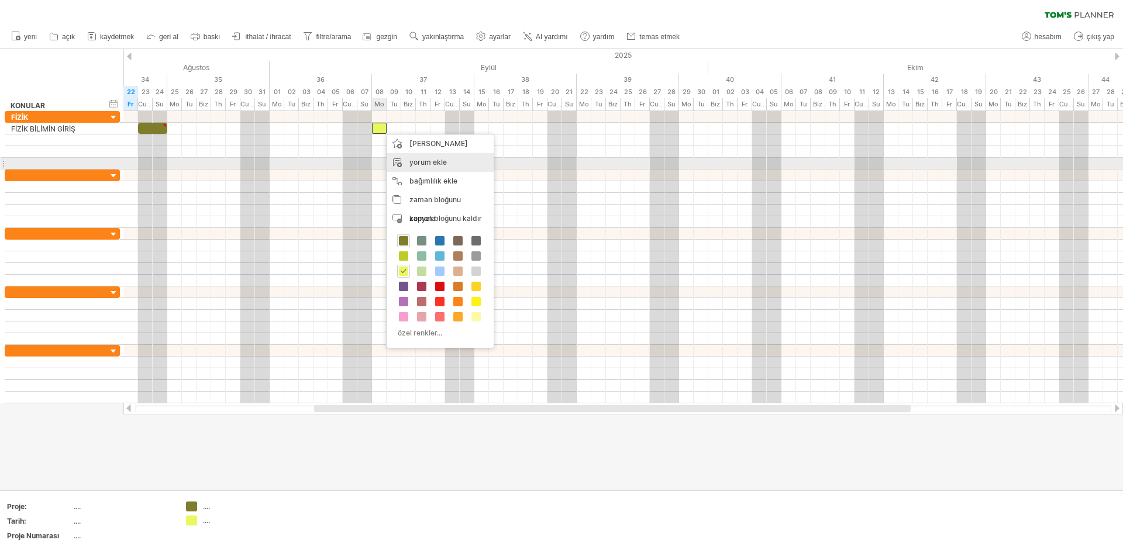
click at [417, 163] on font "yorum ekle" at bounding box center [427, 162] width 37 height 9
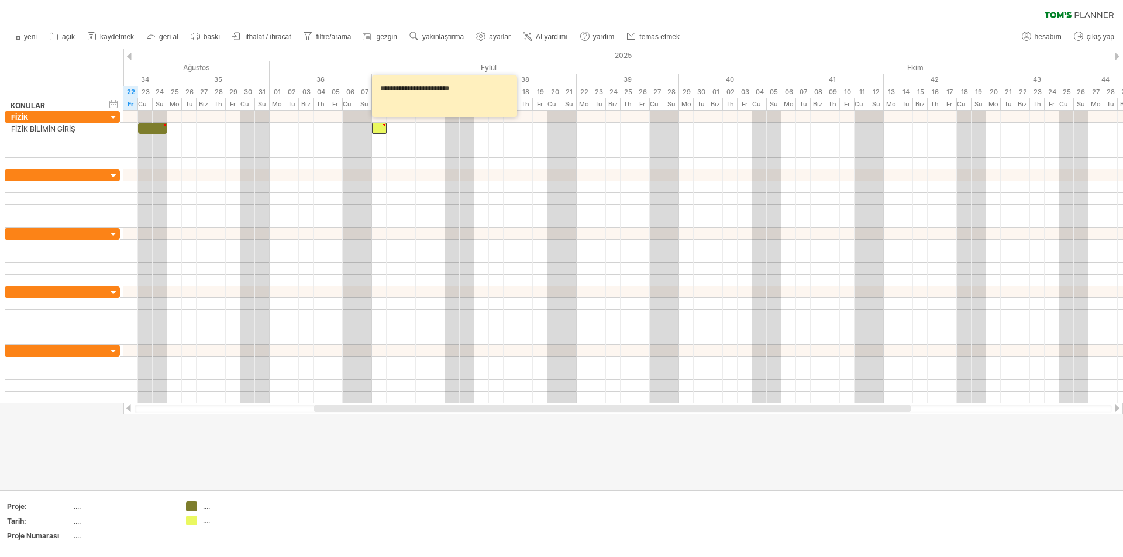
type textarea "**********"
click at [439, 456] on div at bounding box center [561, 269] width 1123 height 441
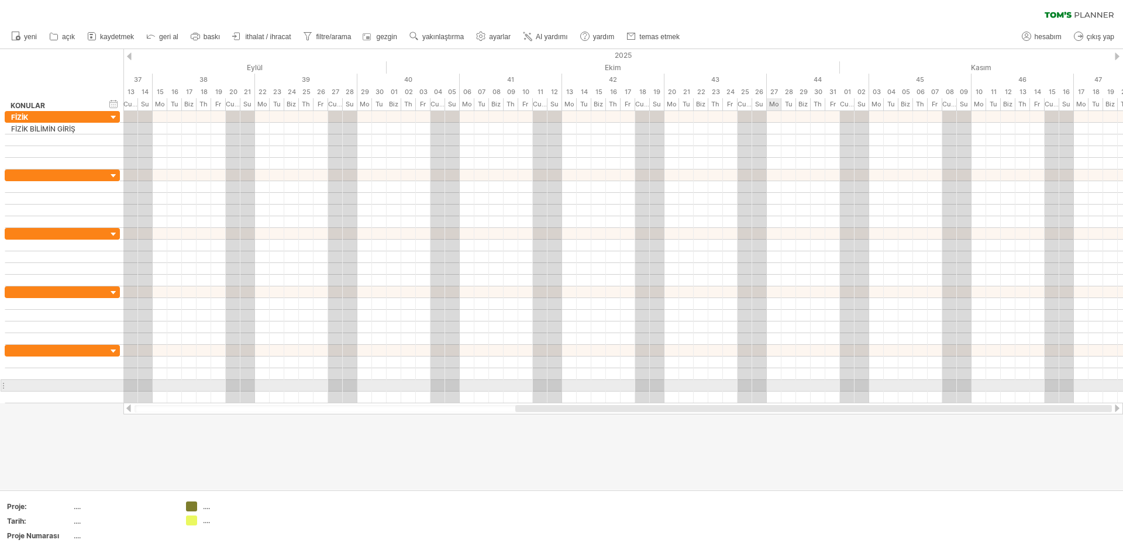
drag, startPoint x: 412, startPoint y: 409, endPoint x: 769, endPoint y: 385, distance: 357.5
click at [769, 385] on div "[DOMAIN_NAME] adresine ulaşmaya çalışıyorum Tekrar bağlandım... %0 filtre: [ ] …" at bounding box center [561, 278] width 1123 height 557
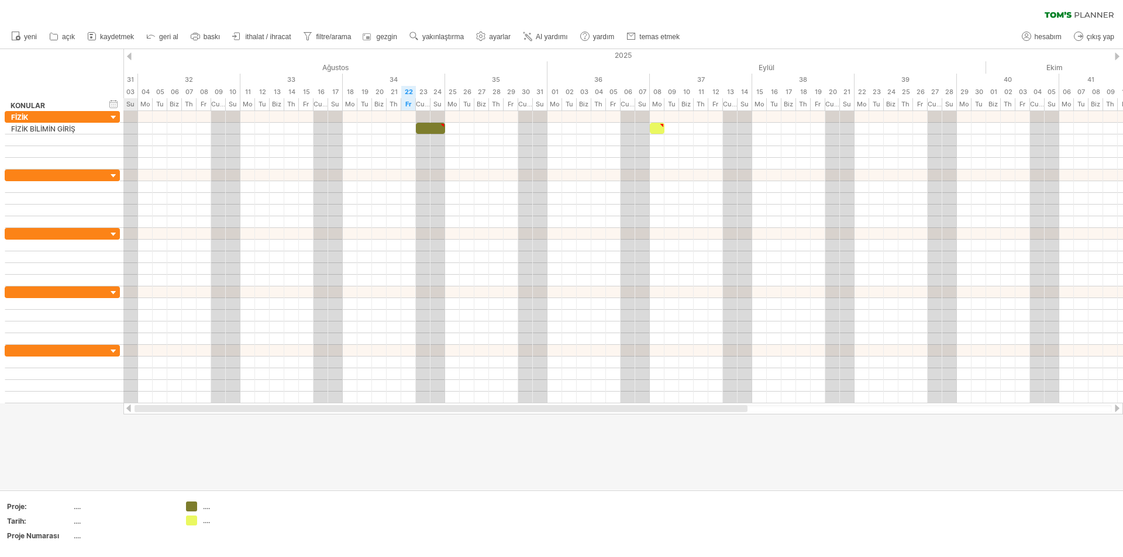
drag, startPoint x: 763, startPoint y: 411, endPoint x: 354, endPoint y: 410, distance: 408.7
click at [354, 410] on div at bounding box center [440, 408] width 613 height 7
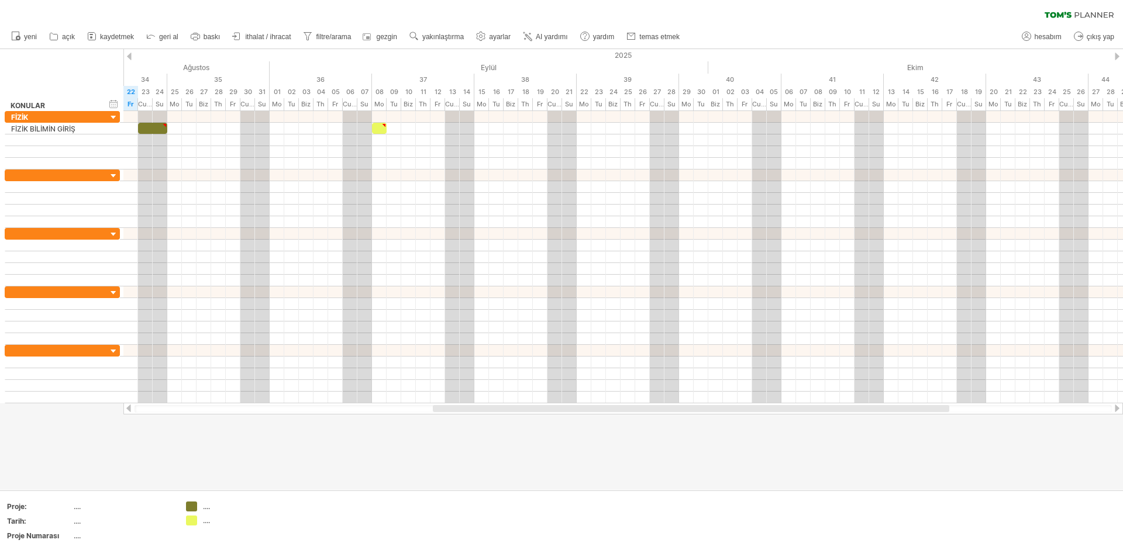
drag, startPoint x: 343, startPoint y: 411, endPoint x: 490, endPoint y: 413, distance: 146.8
click at [490, 413] on div at bounding box center [622, 409] width 999 height 12
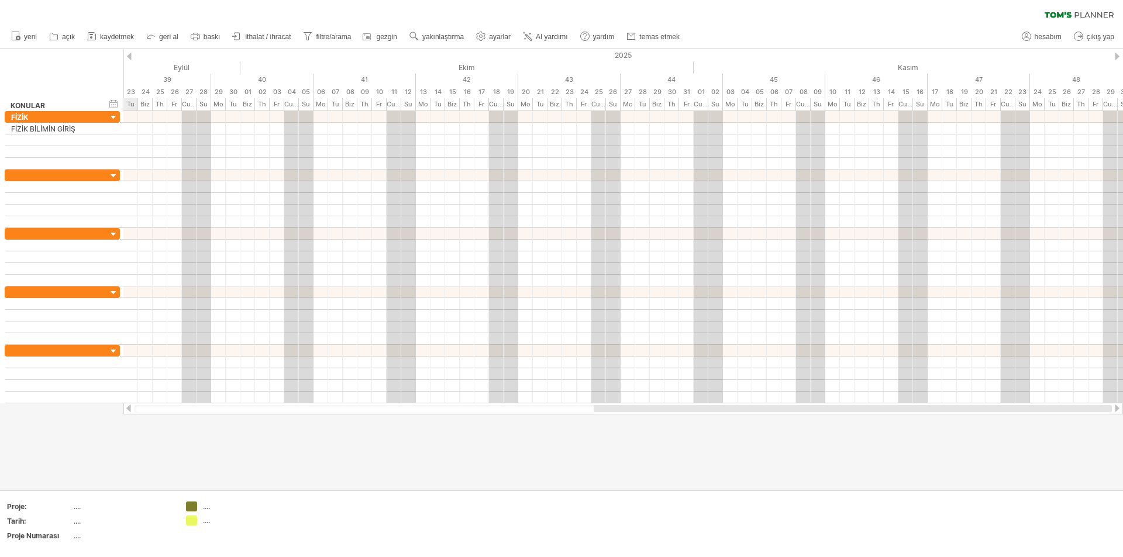
drag, startPoint x: 504, startPoint y: 406, endPoint x: 918, endPoint y: 409, distance: 414.0
click at [918, 409] on div at bounding box center [852, 408] width 518 height 7
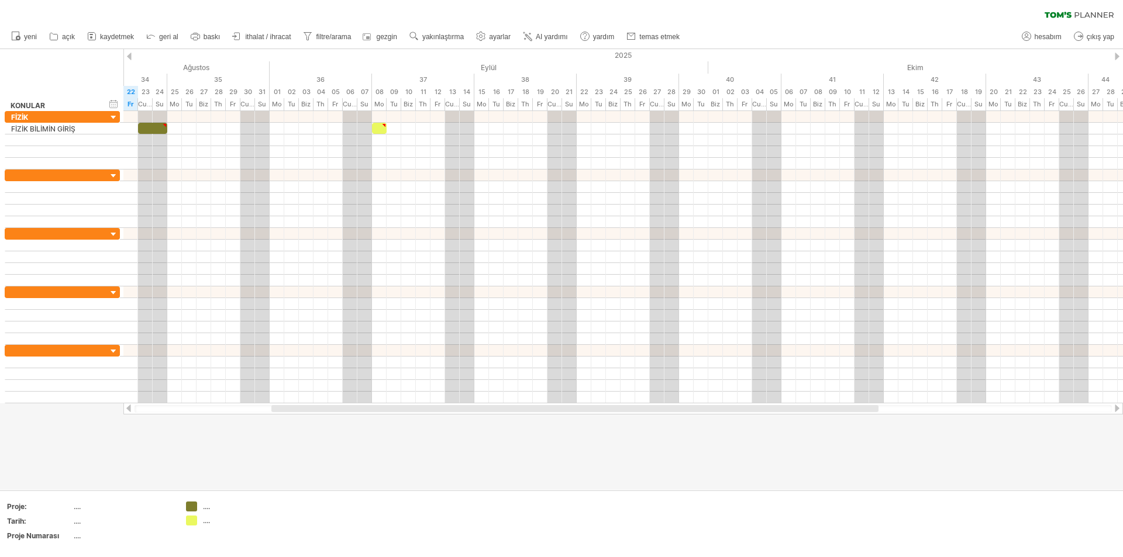
drag, startPoint x: 918, startPoint y: 409, endPoint x: 697, endPoint y: 417, distance: 221.1
click at [697, 417] on div "[DOMAIN_NAME] adresine ulaşmaya çalışıyorum Tekrar bağlandım... %0 filtre: [ ] …" at bounding box center [561, 278] width 1123 height 557
click at [492, 38] on font "ayarlar" at bounding box center [500, 37] width 22 height 8
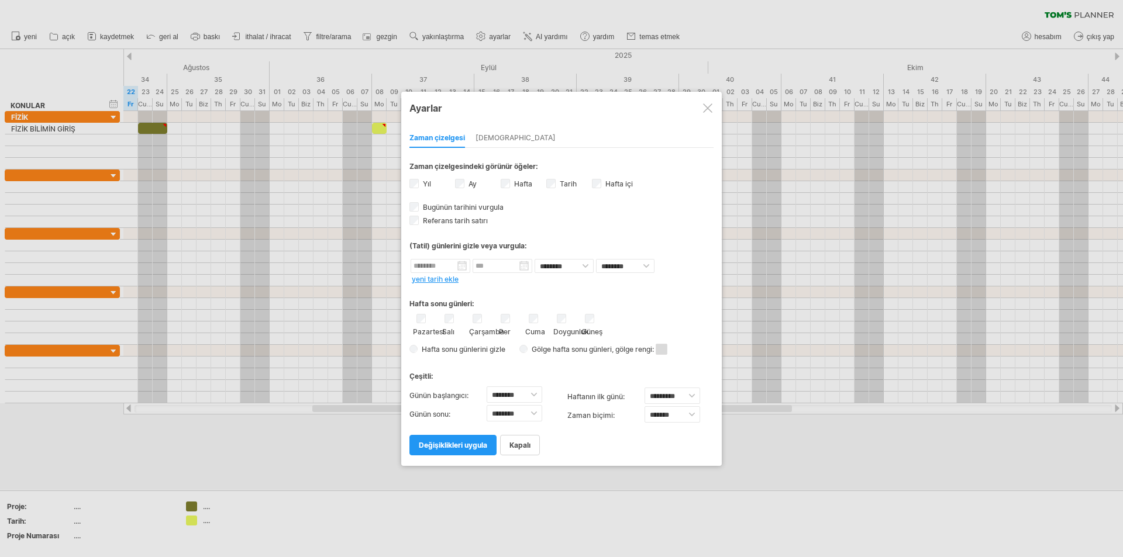
click at [320, 464] on div at bounding box center [561, 278] width 1123 height 557
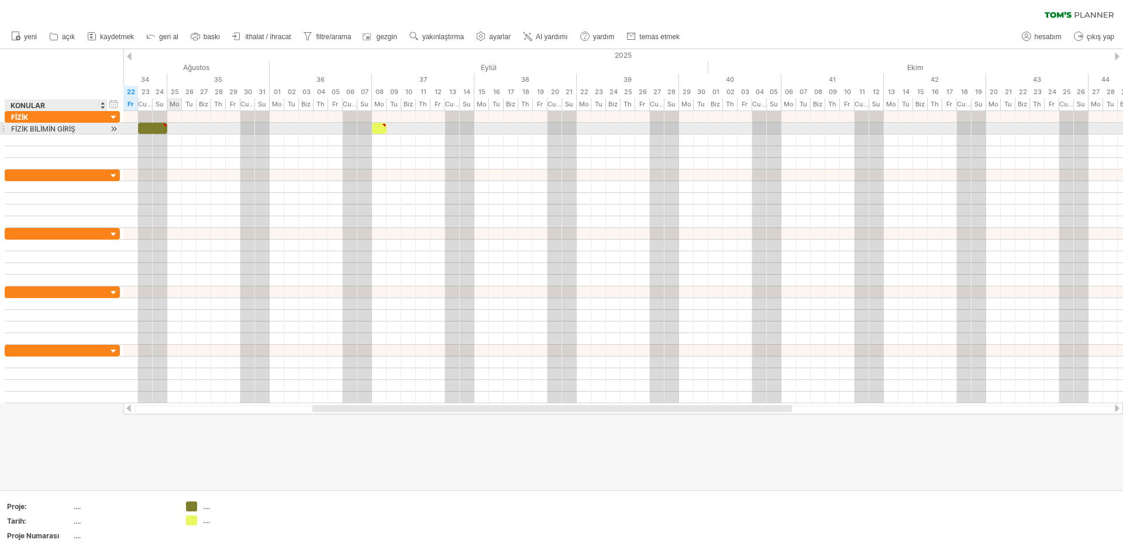
click at [58, 128] on font "FİZİK BİLİMİN GİRİŞ" at bounding box center [43, 129] width 64 height 9
click at [55, 129] on font "FİZİK BİLİMİN GİRİŞ" at bounding box center [43, 129] width 64 height 9
click at [77, 130] on div "FİZİK BİLİMİN GİRİŞ" at bounding box center [56, 128] width 90 height 11
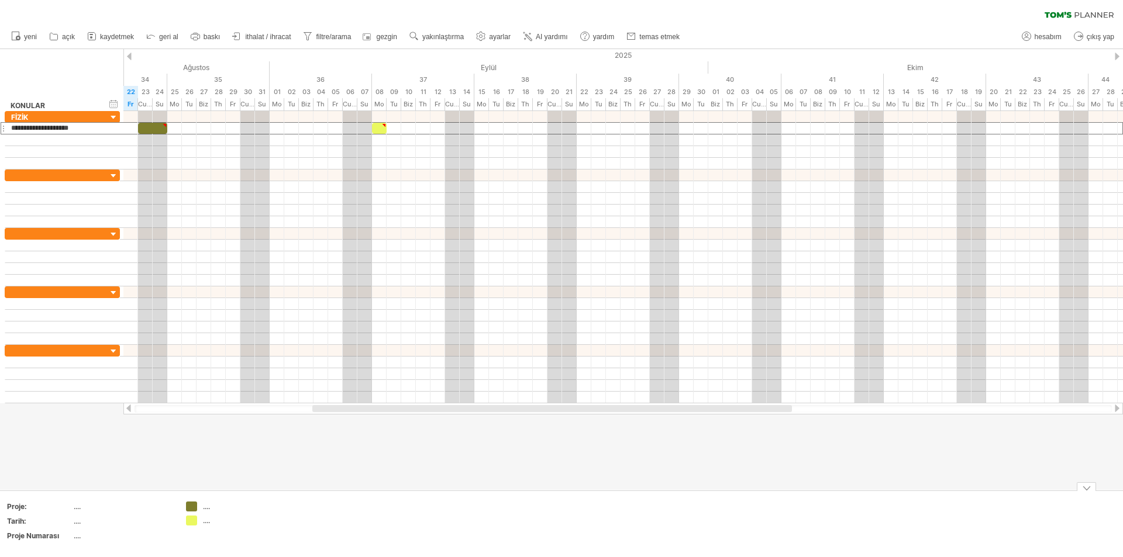
click at [261, 455] on div at bounding box center [561, 269] width 1123 height 441
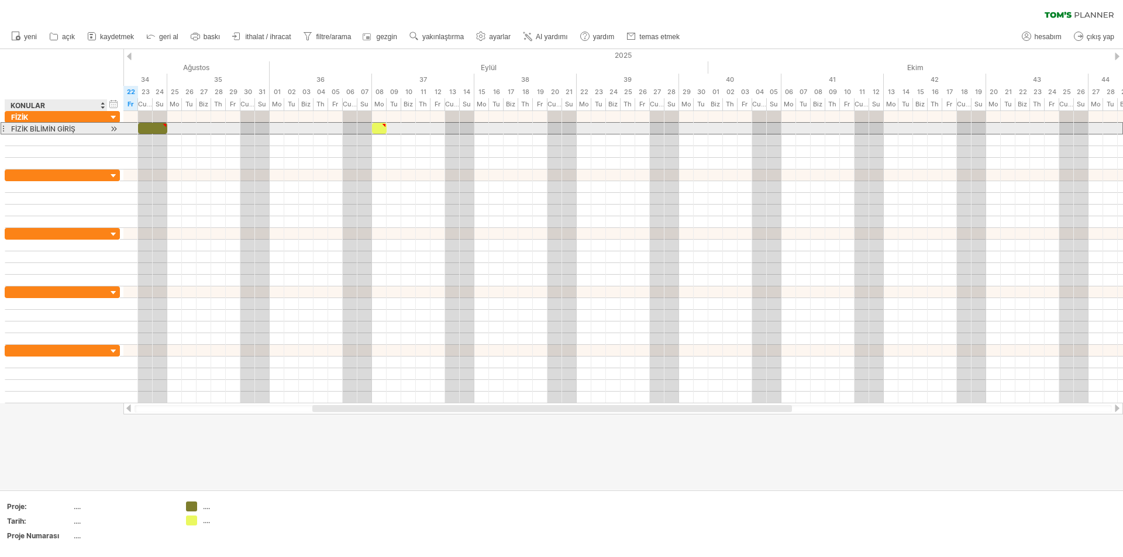
click at [80, 129] on div "FİZİK BİLİMİN GİRİŞ" at bounding box center [56, 128] width 90 height 11
click at [113, 128] on div at bounding box center [113, 129] width 11 height 12
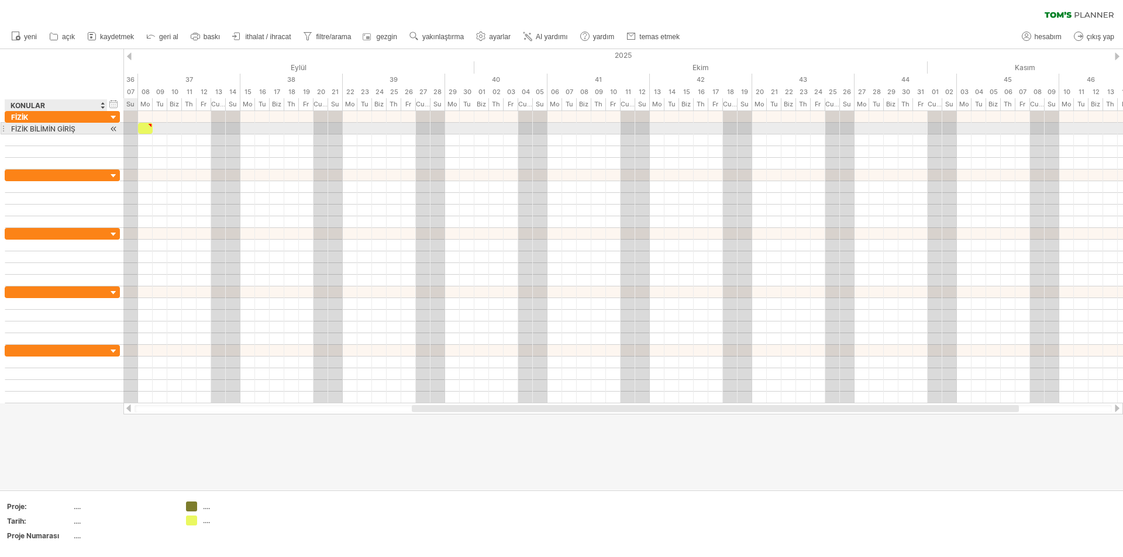
click at [113, 128] on div at bounding box center [113, 129] width 11 height 12
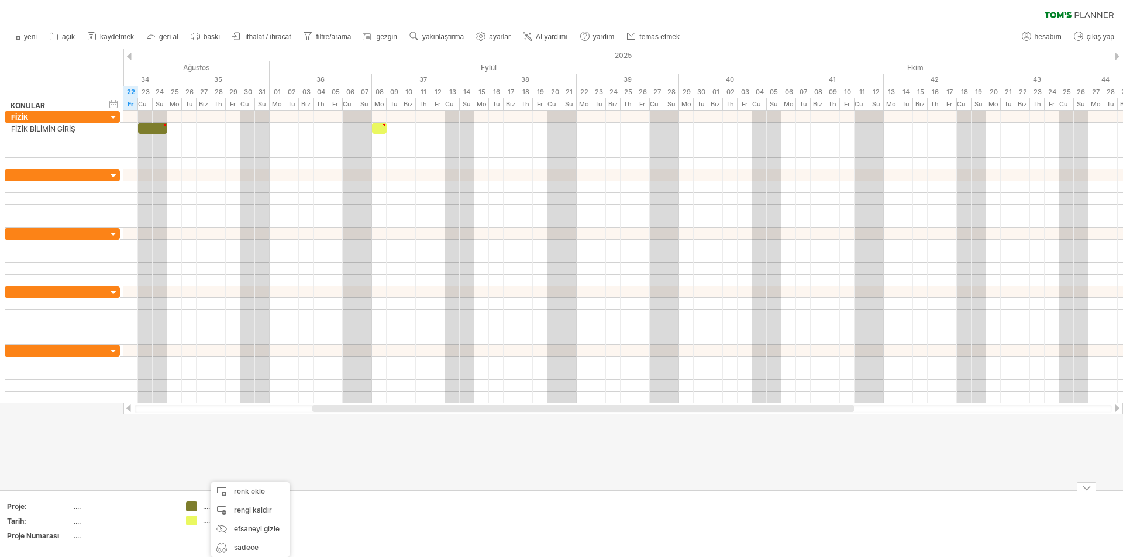
click at [190, 537] on td ".... ...." at bounding box center [226, 524] width 92 height 45
click at [203, 508] on font "...." at bounding box center [206, 506] width 7 height 9
click at [1037, 36] on font "hesabım" at bounding box center [1047, 37] width 27 height 8
type input "**********"
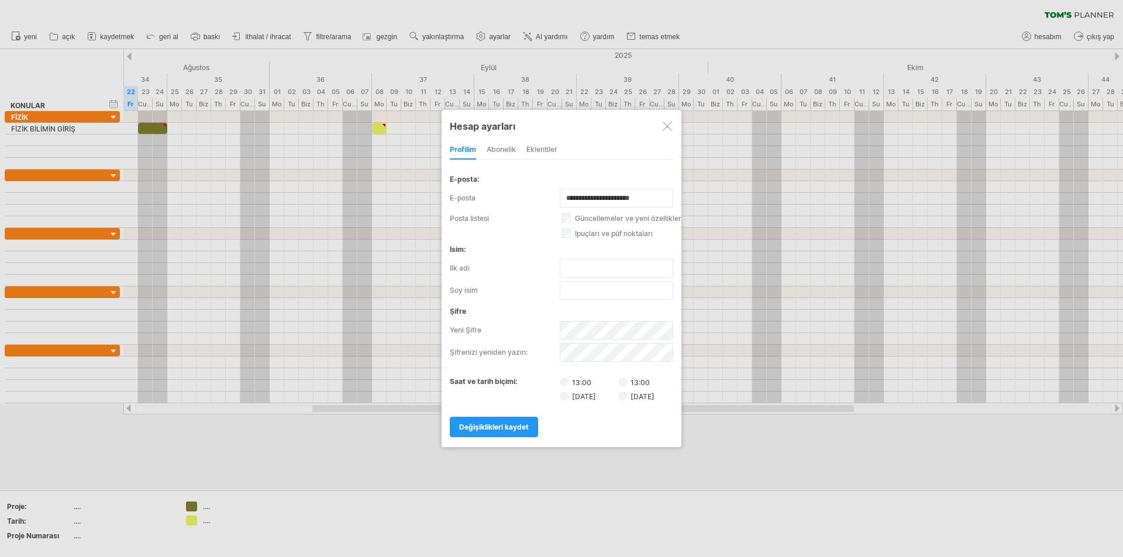
click at [803, 445] on div at bounding box center [561, 278] width 1123 height 557
